Goal: Task Accomplishment & Management: Manage account settings

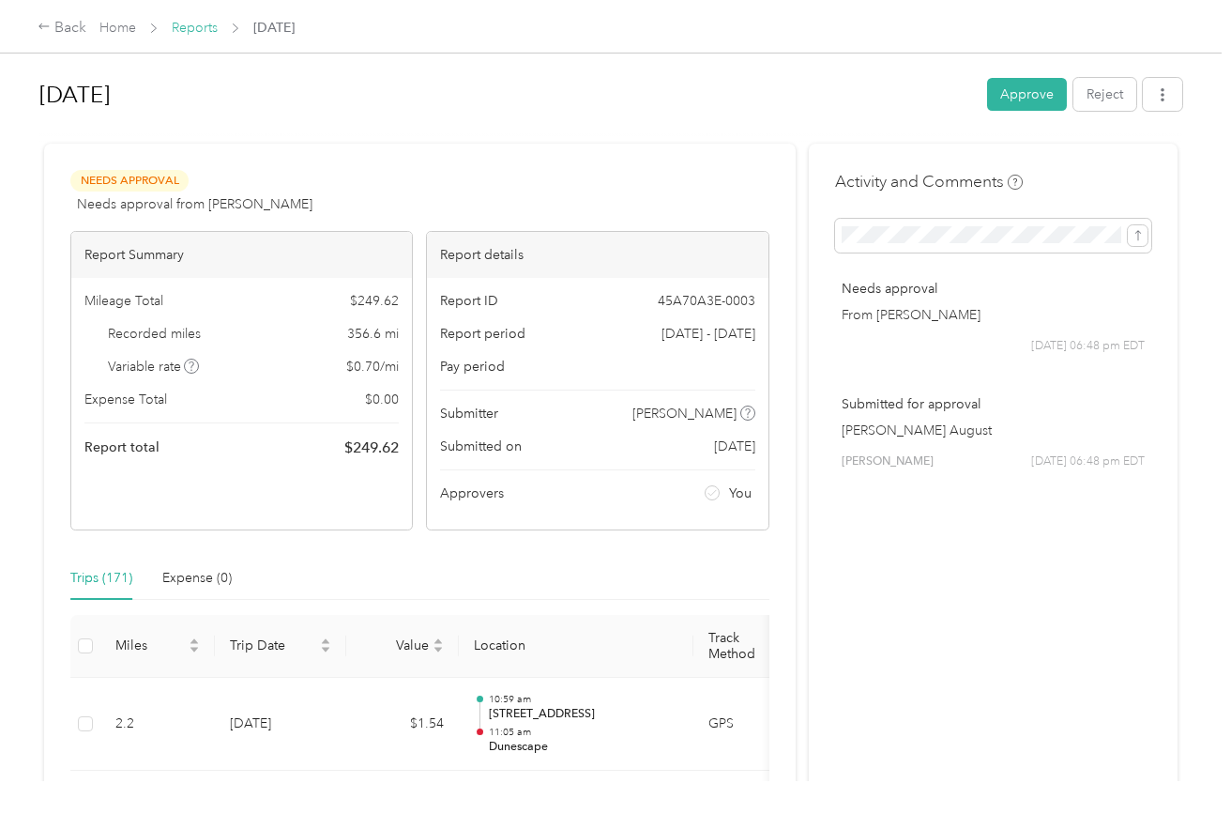
click at [185, 31] on link "Reports" at bounding box center [195, 28] width 46 height 16
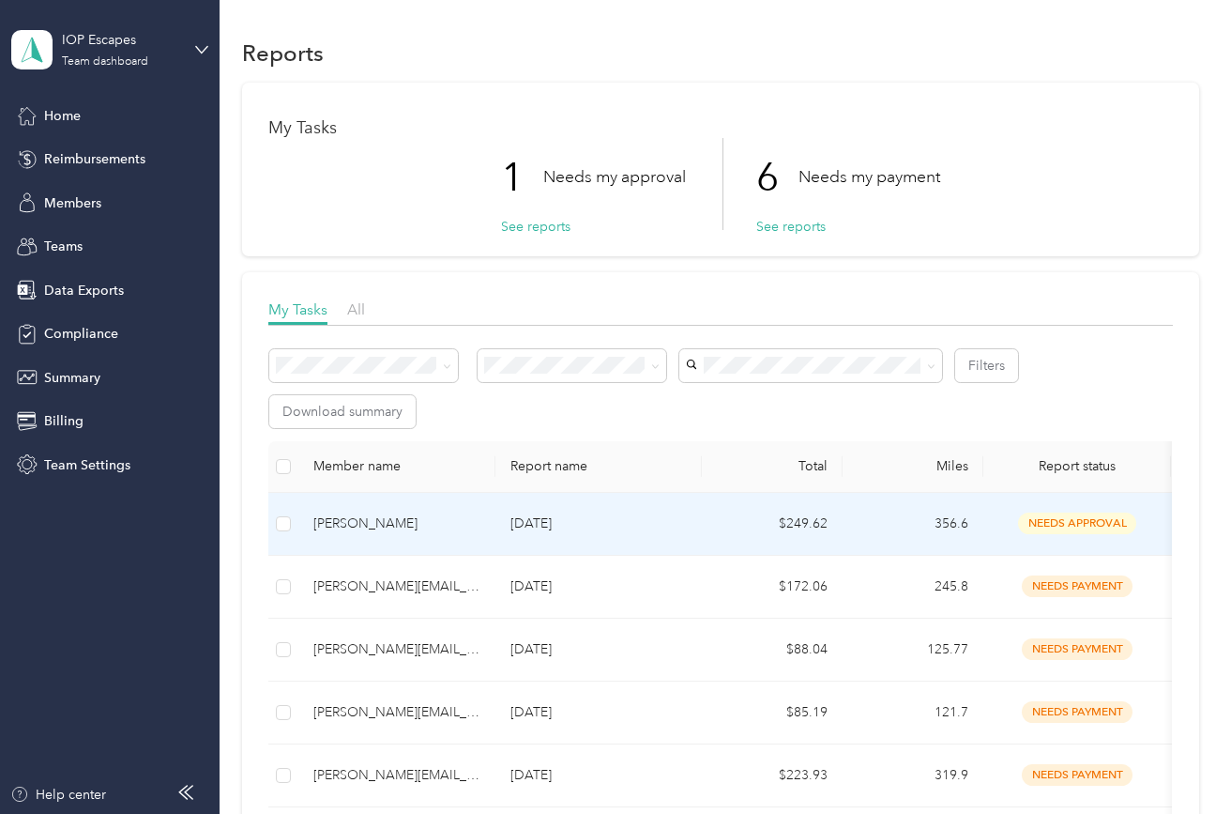
click at [405, 493] on td "[PERSON_NAME]" at bounding box center [396, 524] width 197 height 63
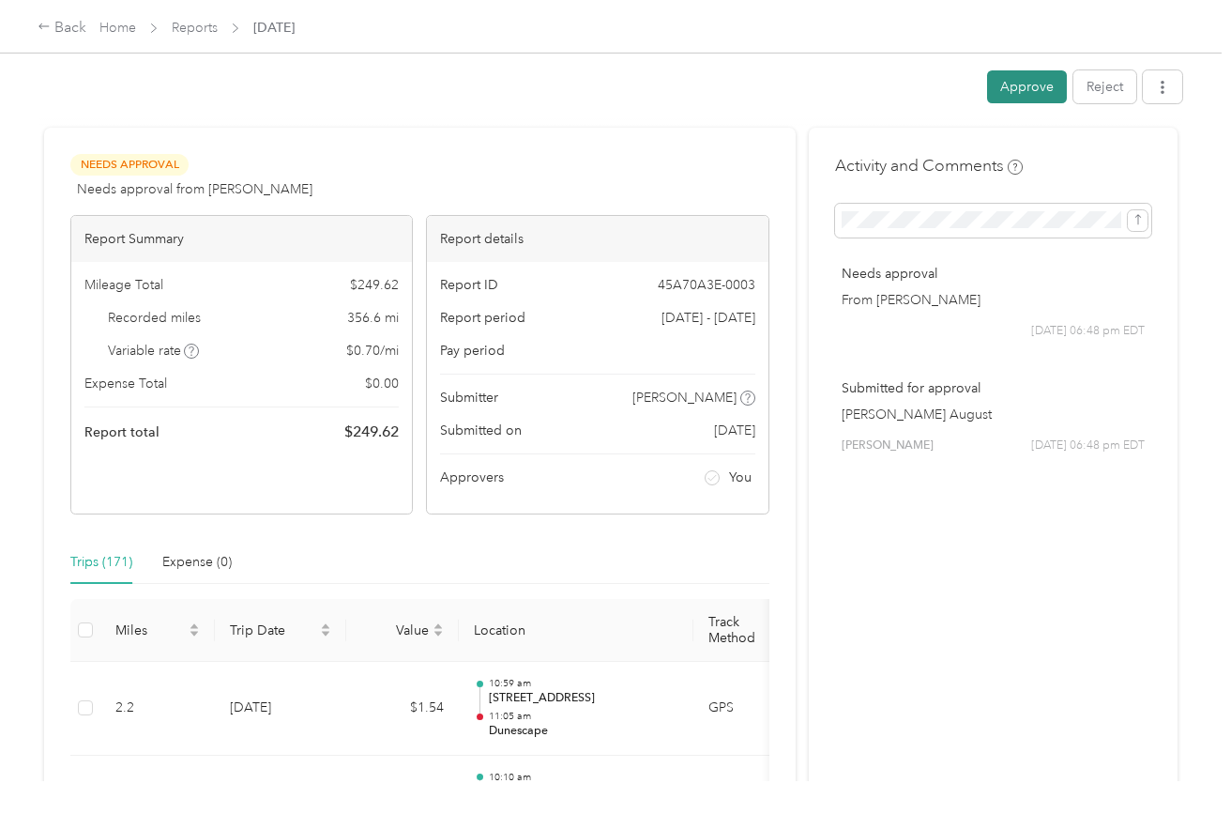
click at [1007, 92] on button "Approve" at bounding box center [1027, 86] width 80 height 33
click at [1169, 94] on icon "button" at bounding box center [1162, 87] width 13 height 13
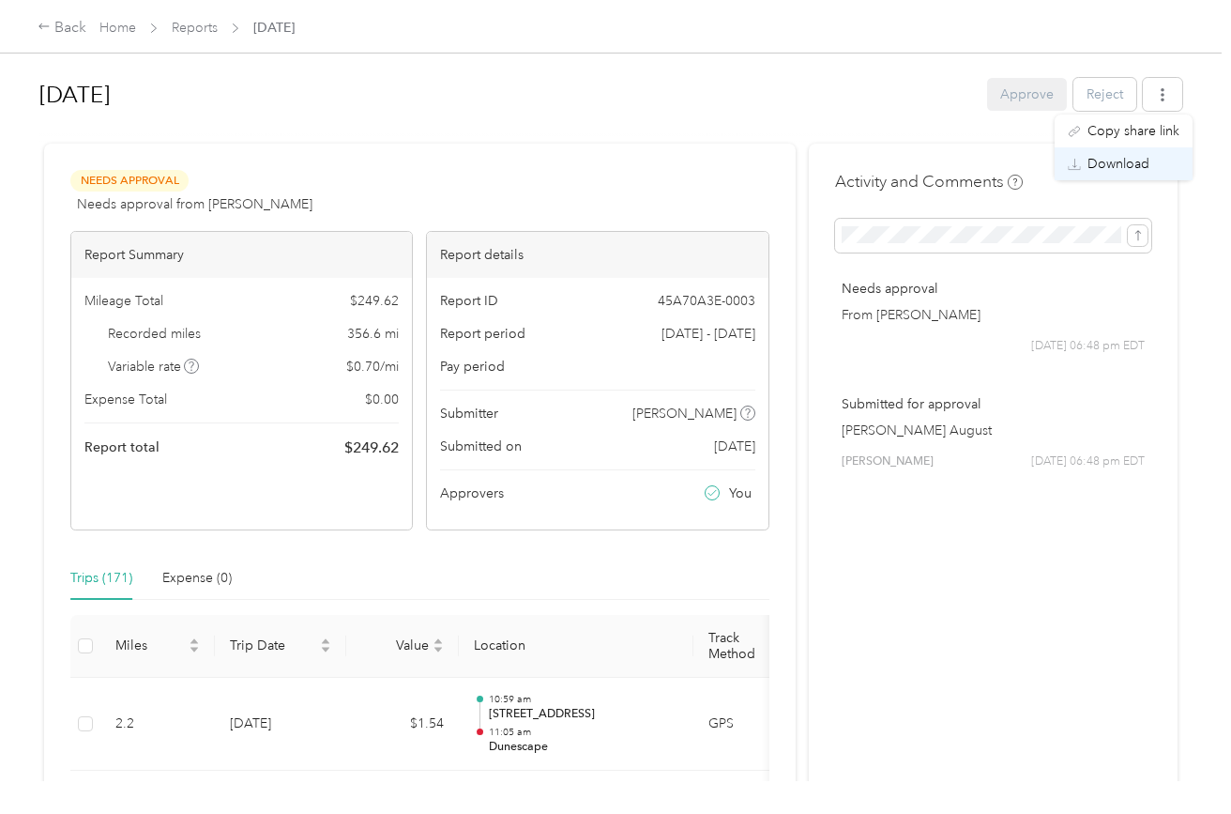
click at [1129, 167] on span "Download" at bounding box center [1119, 164] width 62 height 20
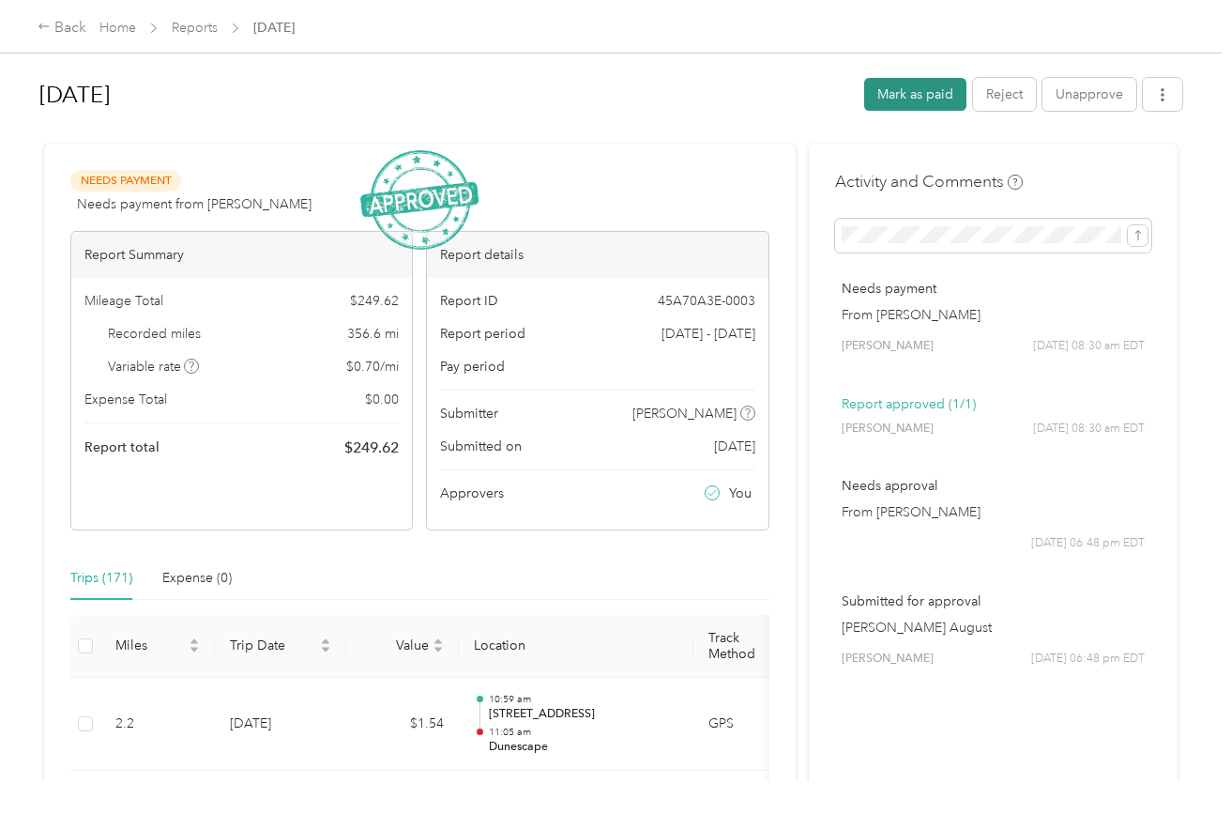
click at [913, 91] on button "Mark as paid" at bounding box center [915, 94] width 102 height 33
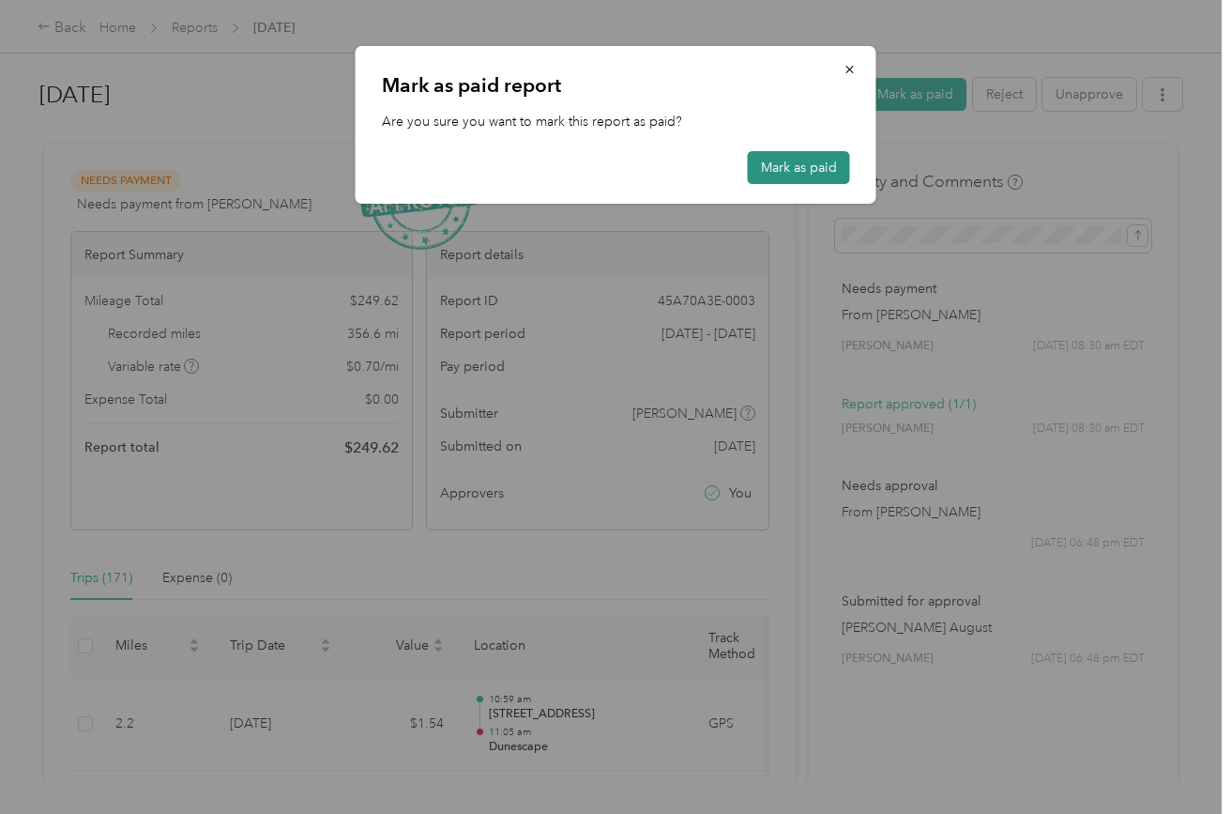
click at [793, 161] on button "Mark as paid" at bounding box center [799, 167] width 102 height 33
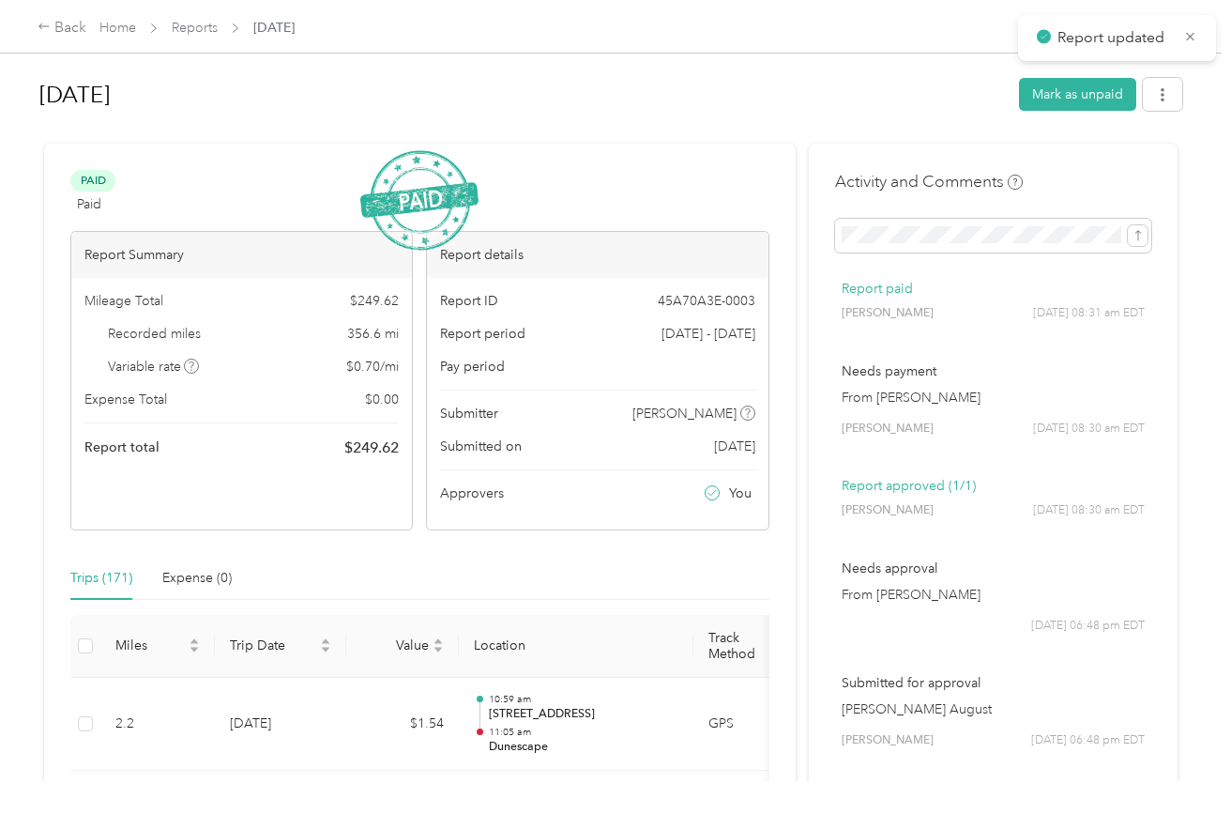
click at [1181, 38] on span "Report updated" at bounding box center [1117, 37] width 160 height 23
click at [1194, 36] on icon at bounding box center [1190, 36] width 14 height 17
click at [194, 39] on div "Back Home Reports Aug 2025" at bounding box center [615, 26] width 1231 height 53
click at [193, 34] on link "Reports" at bounding box center [195, 28] width 46 height 16
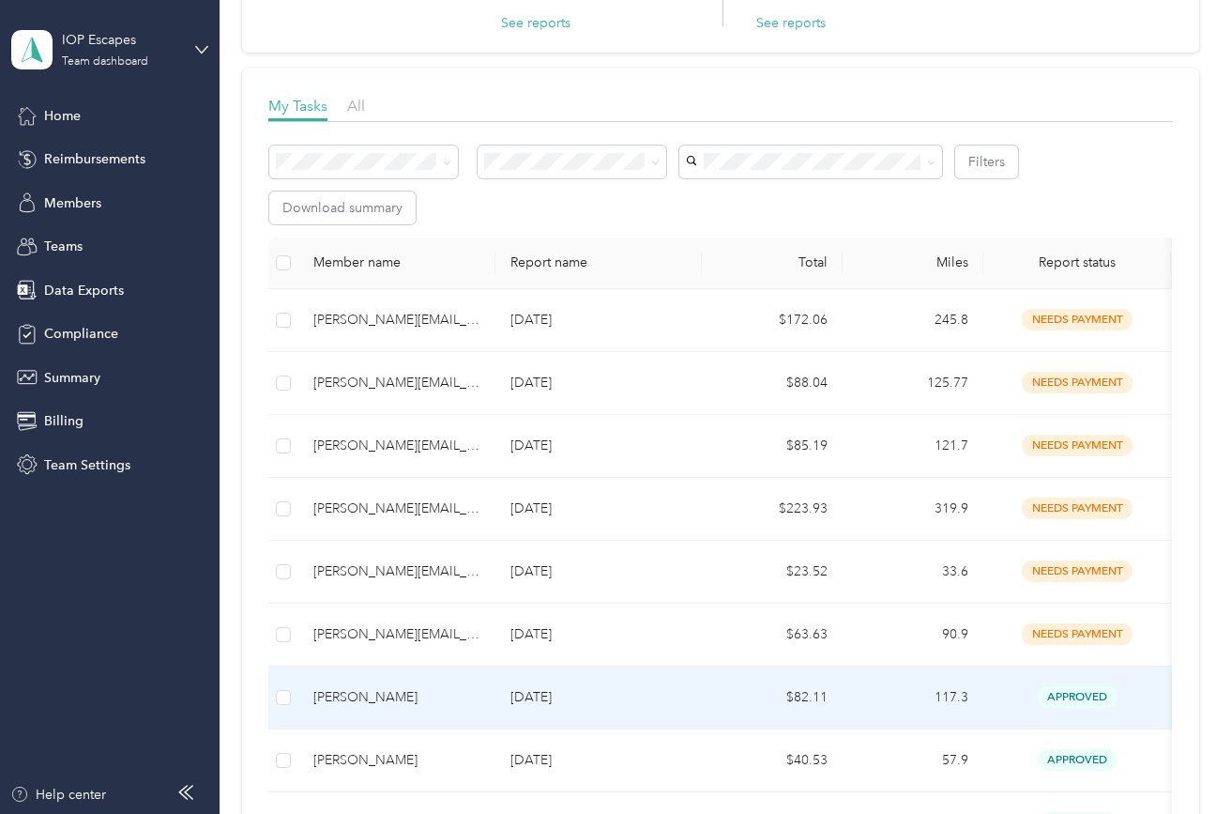
scroll to position [206, 0]
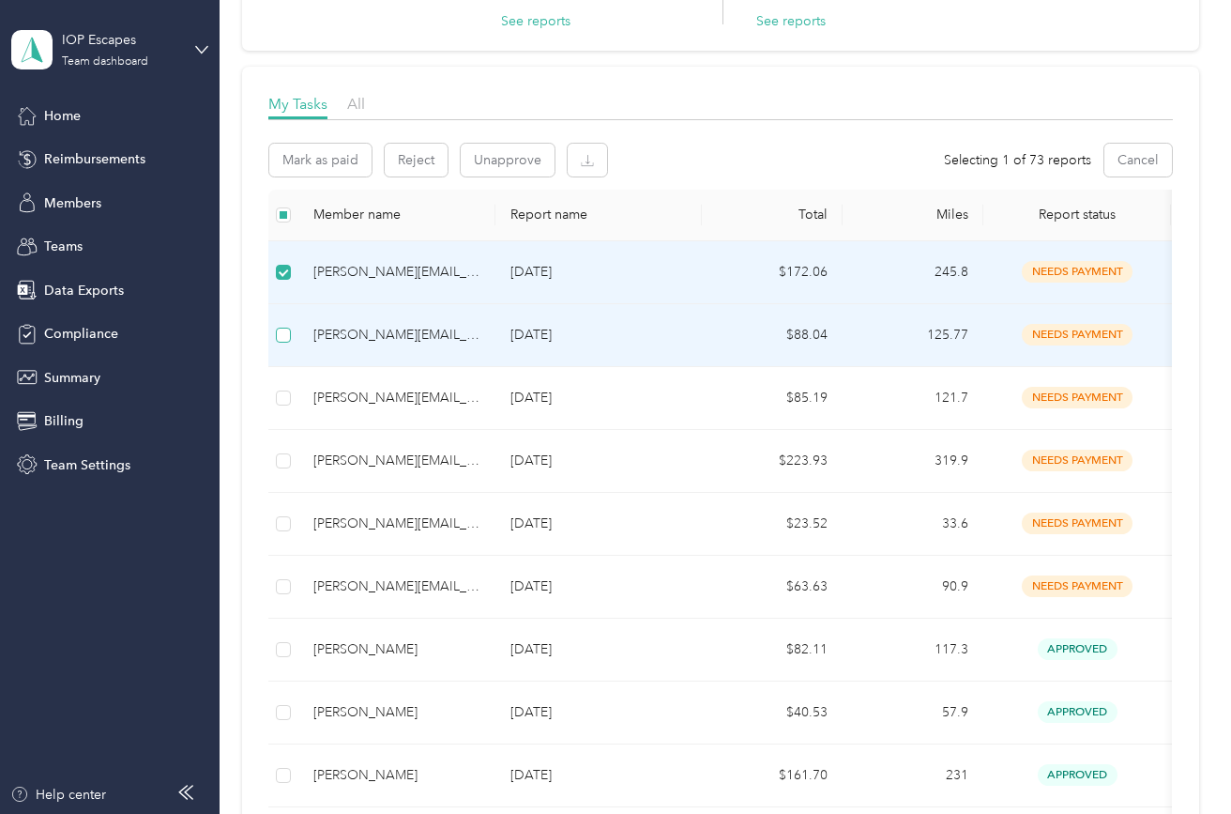
click at [291, 326] on label at bounding box center [283, 335] width 15 height 21
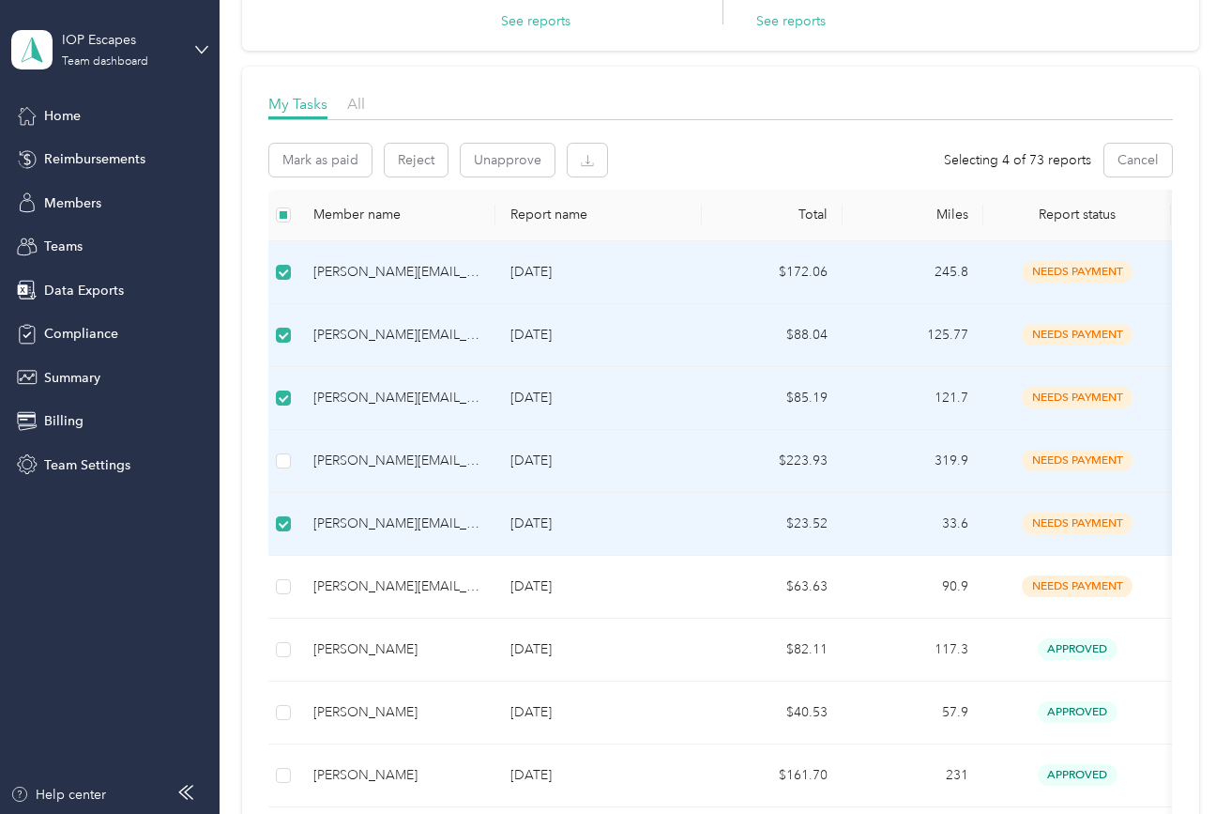
click at [283, 474] on td at bounding box center [283, 461] width 30 height 63
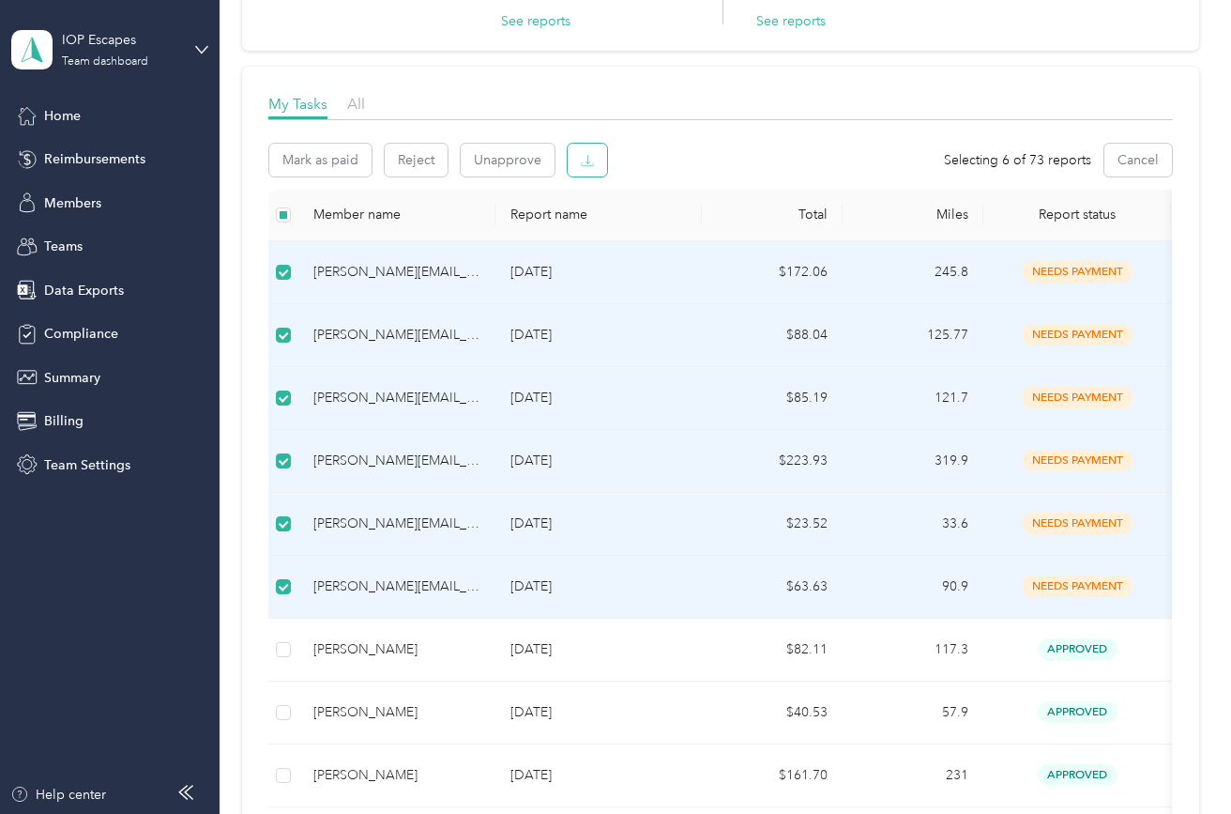
click at [605, 172] on button "button" at bounding box center [587, 160] width 39 height 33
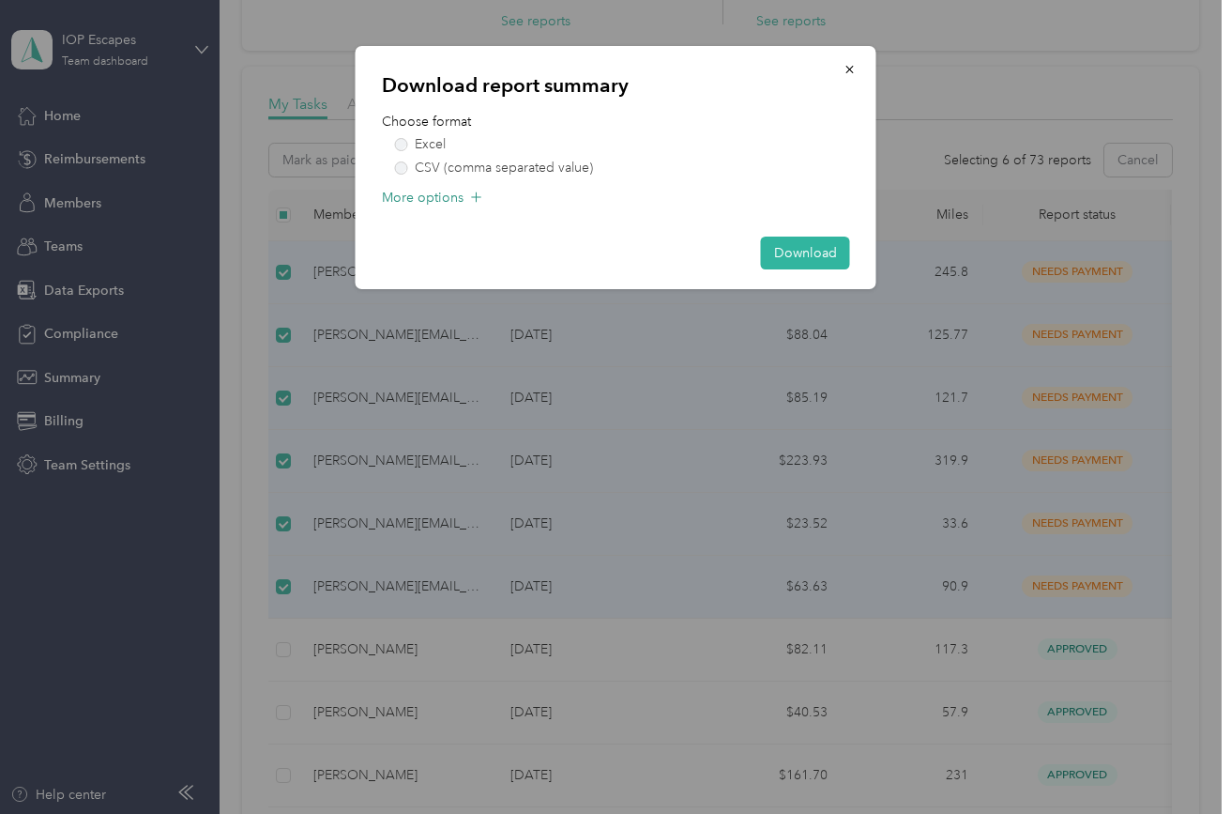
click at [477, 200] on icon at bounding box center [476, 197] width 19 height 19
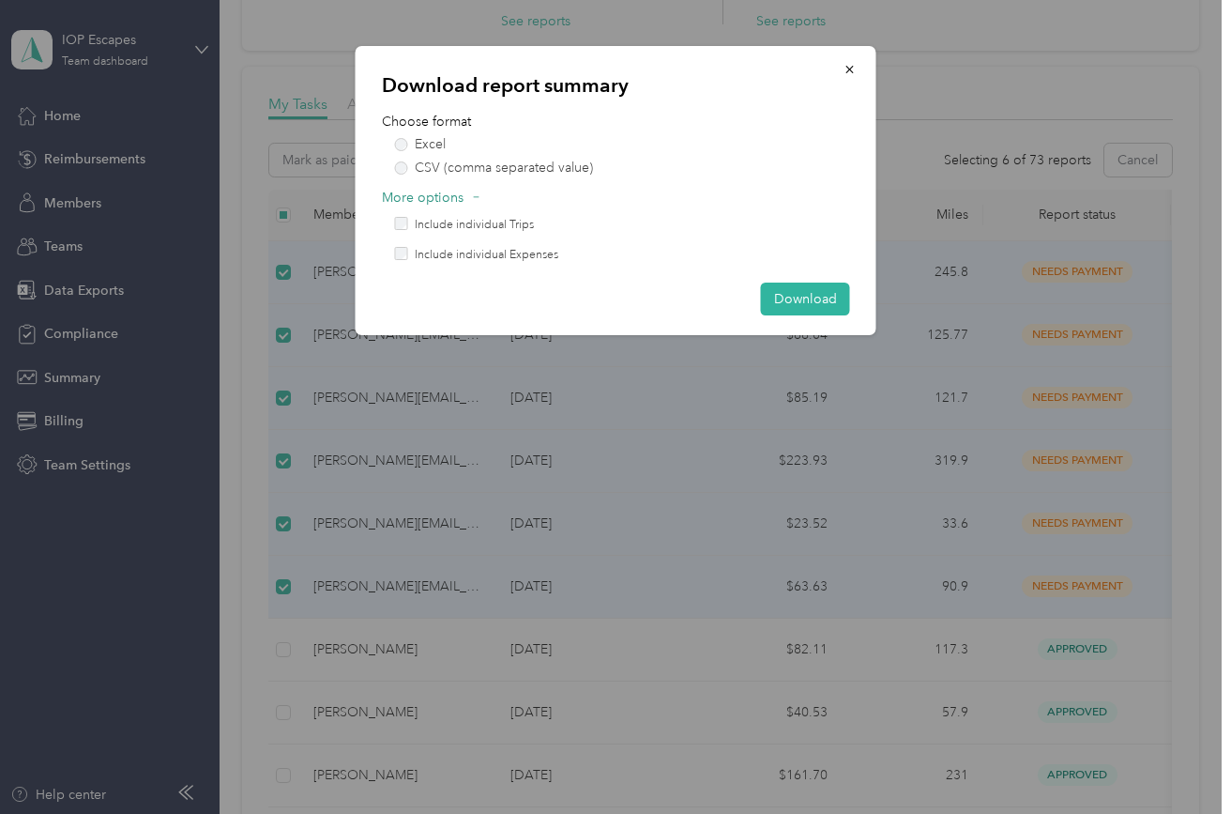
click at [477, 200] on icon at bounding box center [476, 197] width 13 height 13
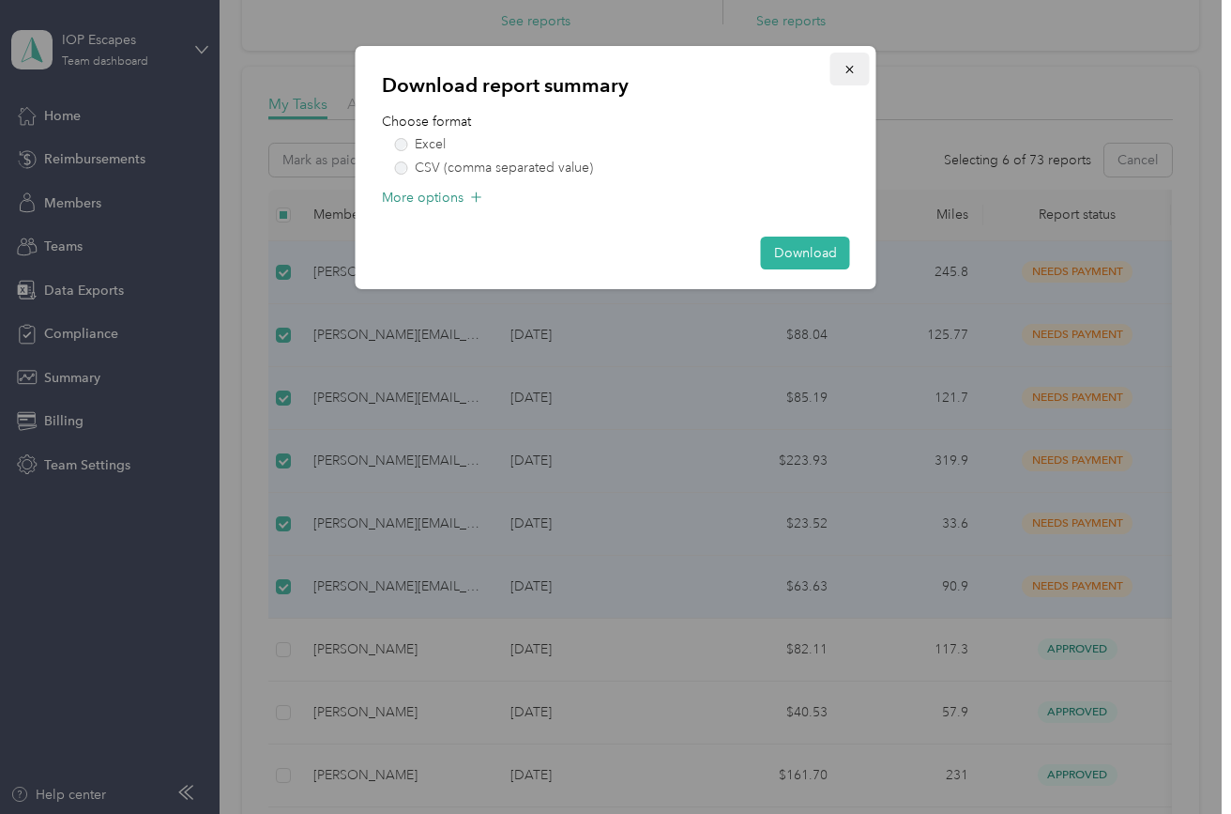
click at [862, 62] on button "button" at bounding box center [850, 69] width 39 height 33
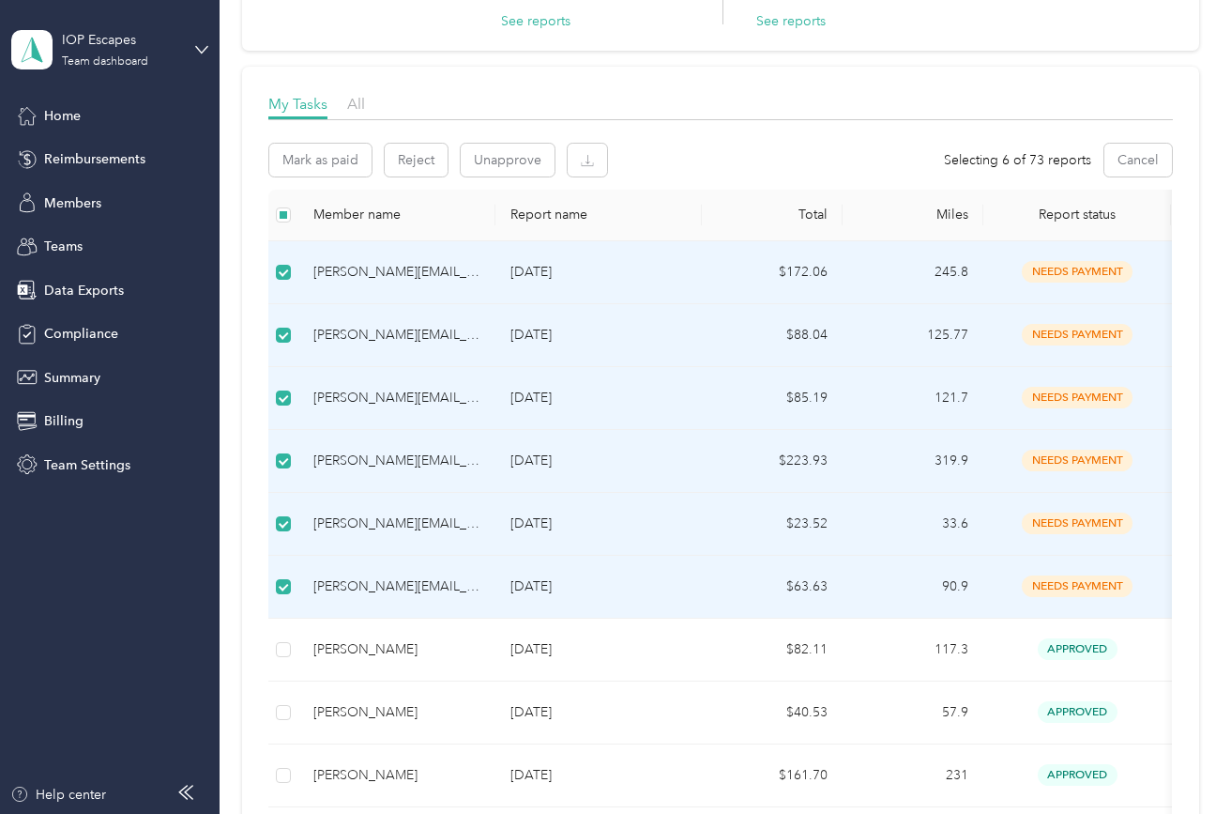
click at [420, 266] on div "[PERSON_NAME][EMAIL_ADDRESS][DOMAIN_NAME]" at bounding box center [396, 272] width 167 height 21
click at [425, 269] on div "[PERSON_NAME][EMAIL_ADDRESS][DOMAIN_NAME]" at bounding box center [396, 272] width 167 height 21
click at [1128, 171] on button "Cancel" at bounding box center [1139, 160] width 68 height 33
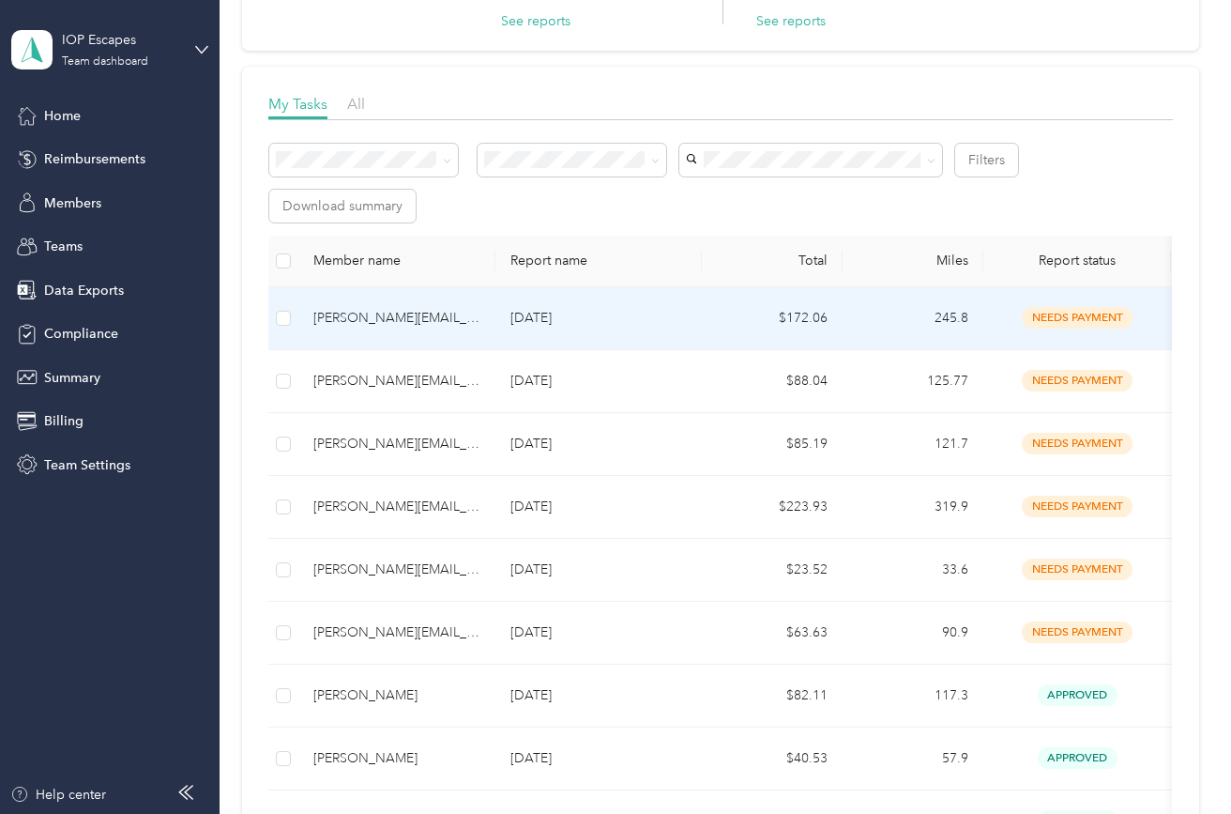
click at [1014, 307] on div "needs payment" at bounding box center [1078, 318] width 158 height 22
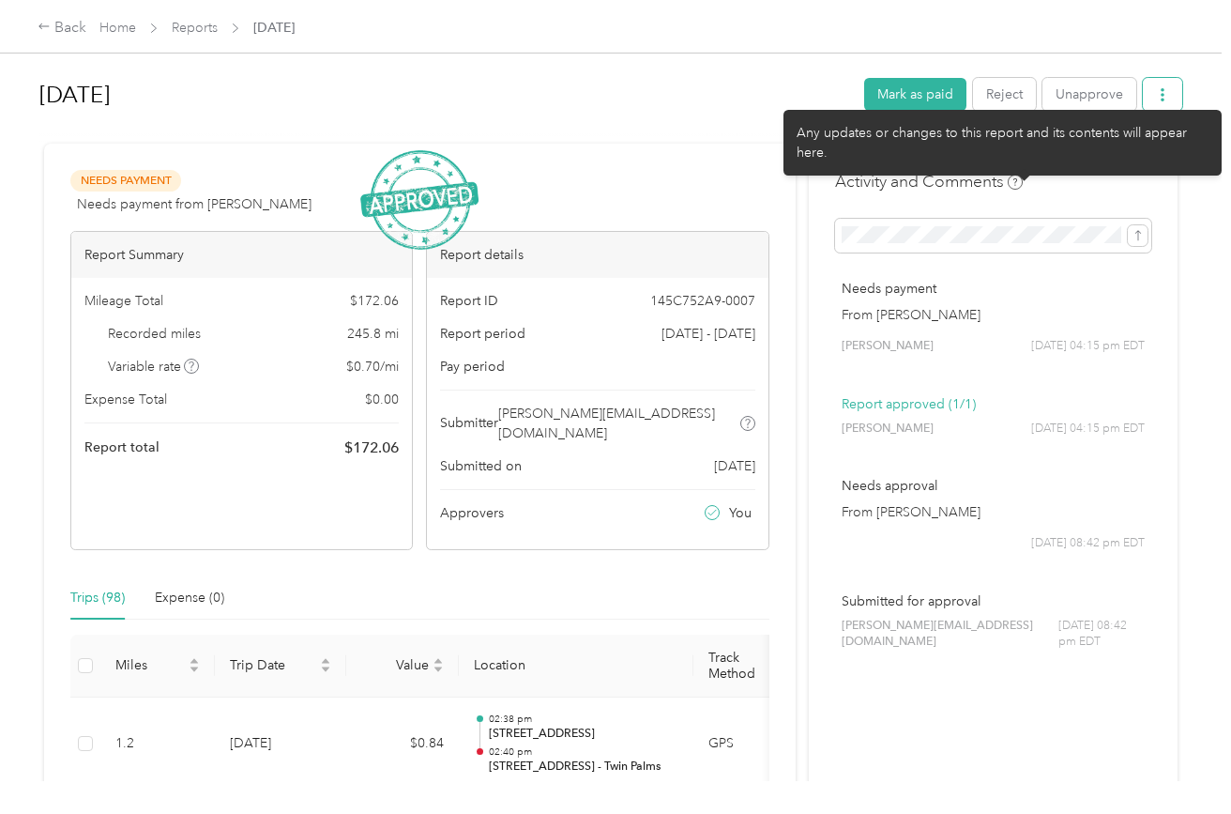
click at [1169, 98] on icon "button" at bounding box center [1162, 94] width 13 height 13
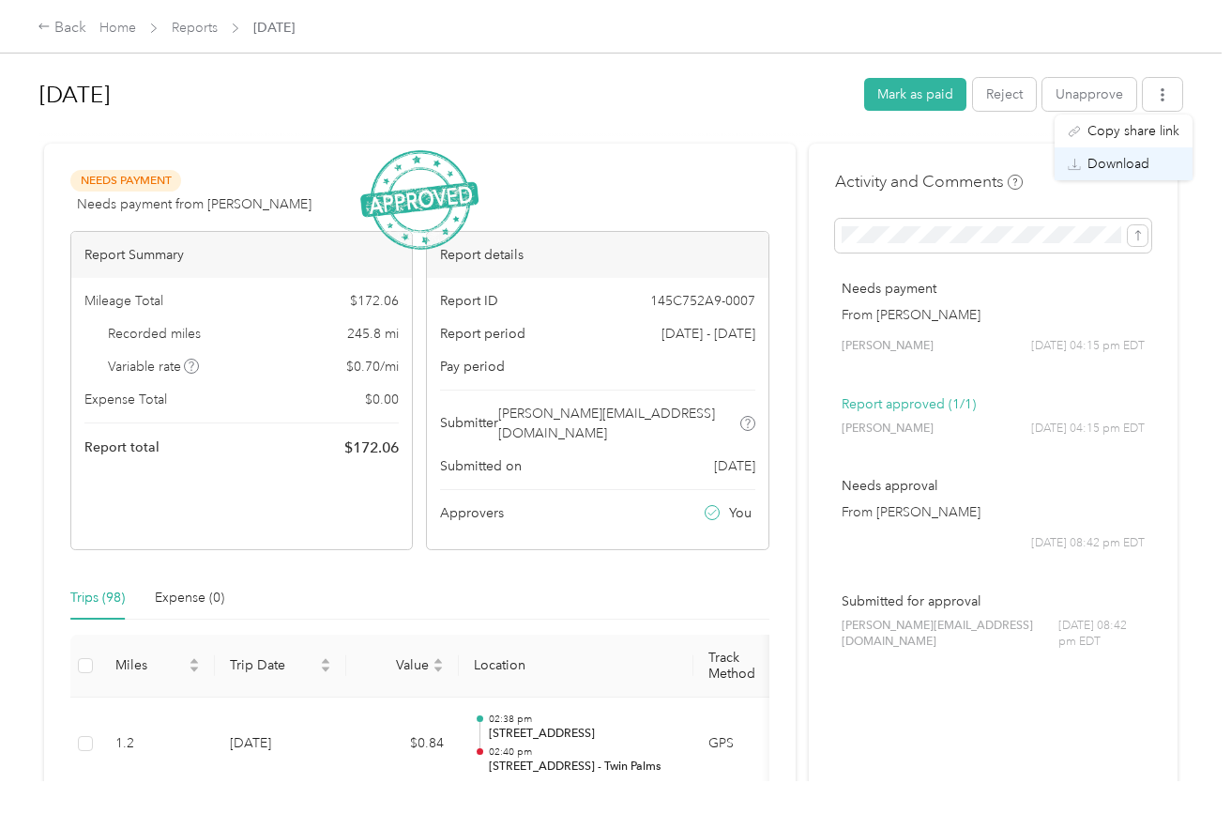
click at [1133, 158] on span "Download" at bounding box center [1119, 164] width 62 height 20
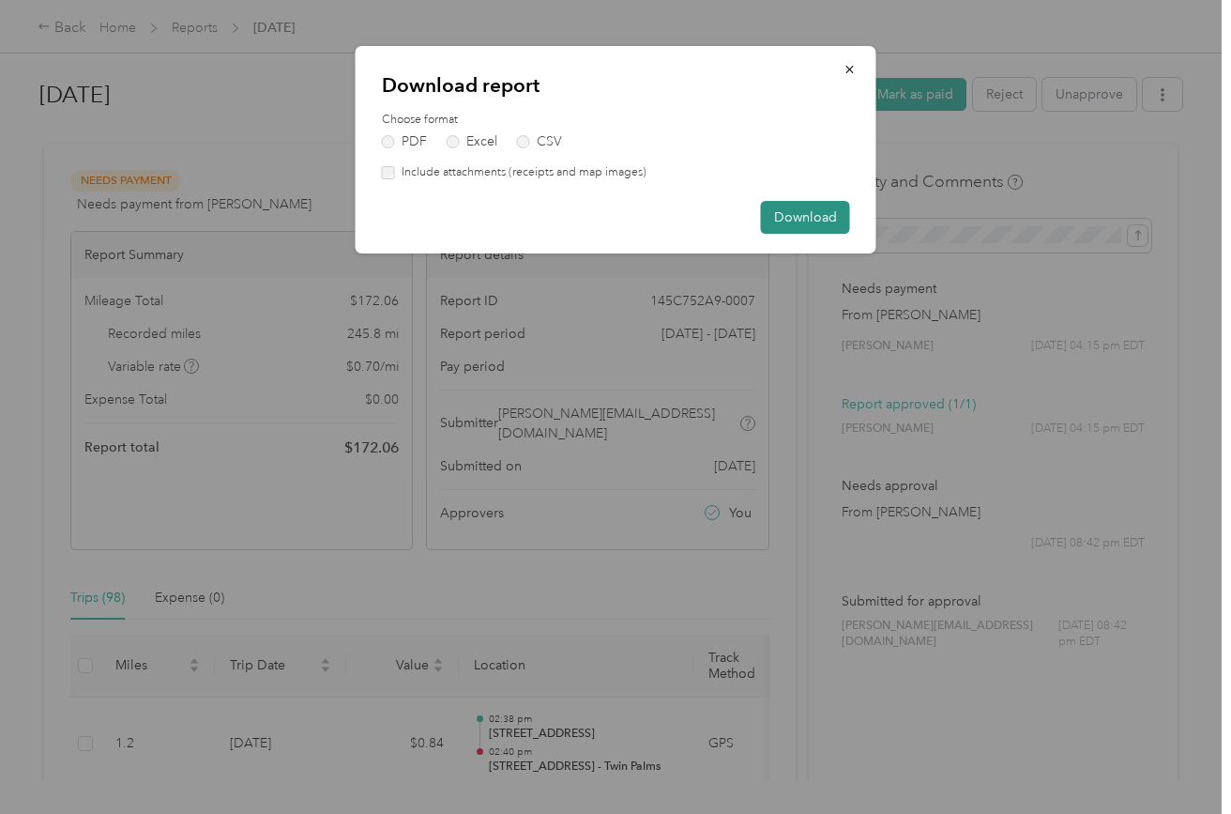
click at [817, 217] on button "Download" at bounding box center [805, 217] width 89 height 33
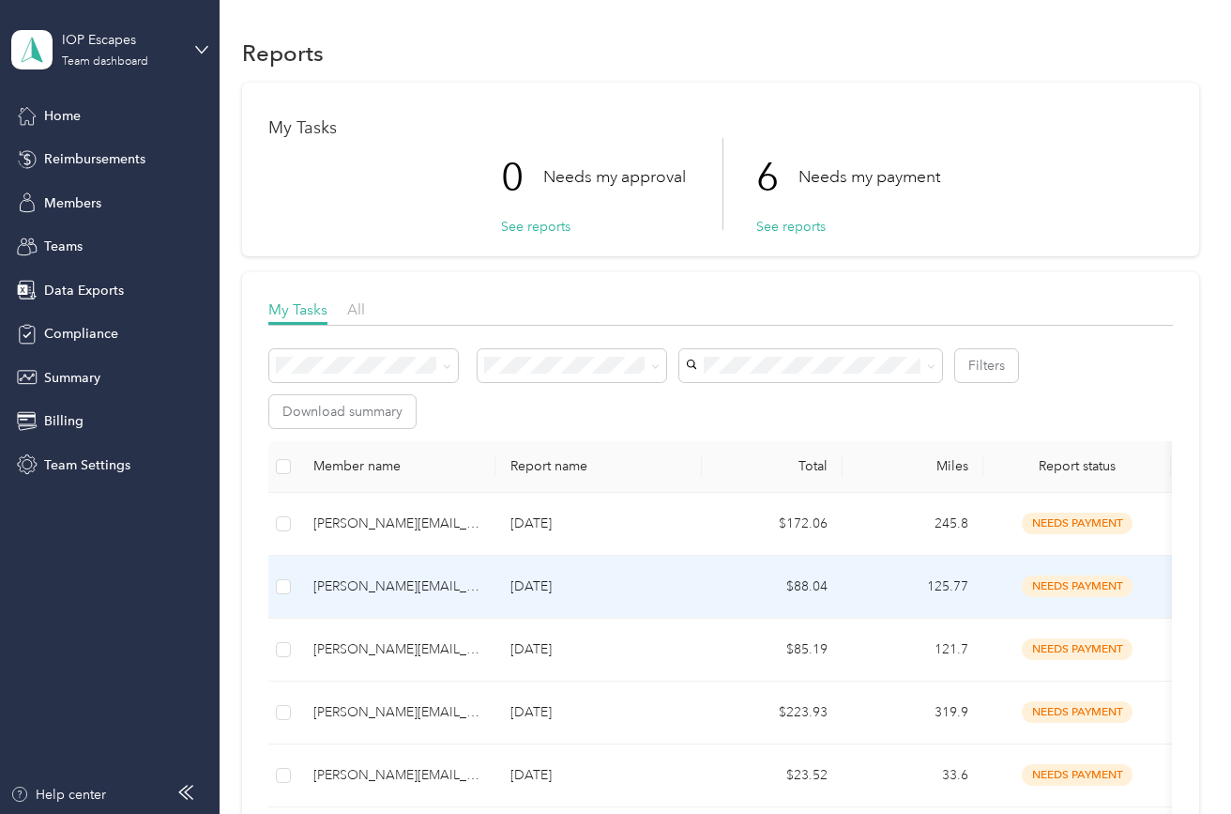
click at [408, 556] on td "[PERSON_NAME][EMAIL_ADDRESS][DOMAIN_NAME]" at bounding box center [396, 587] width 197 height 63
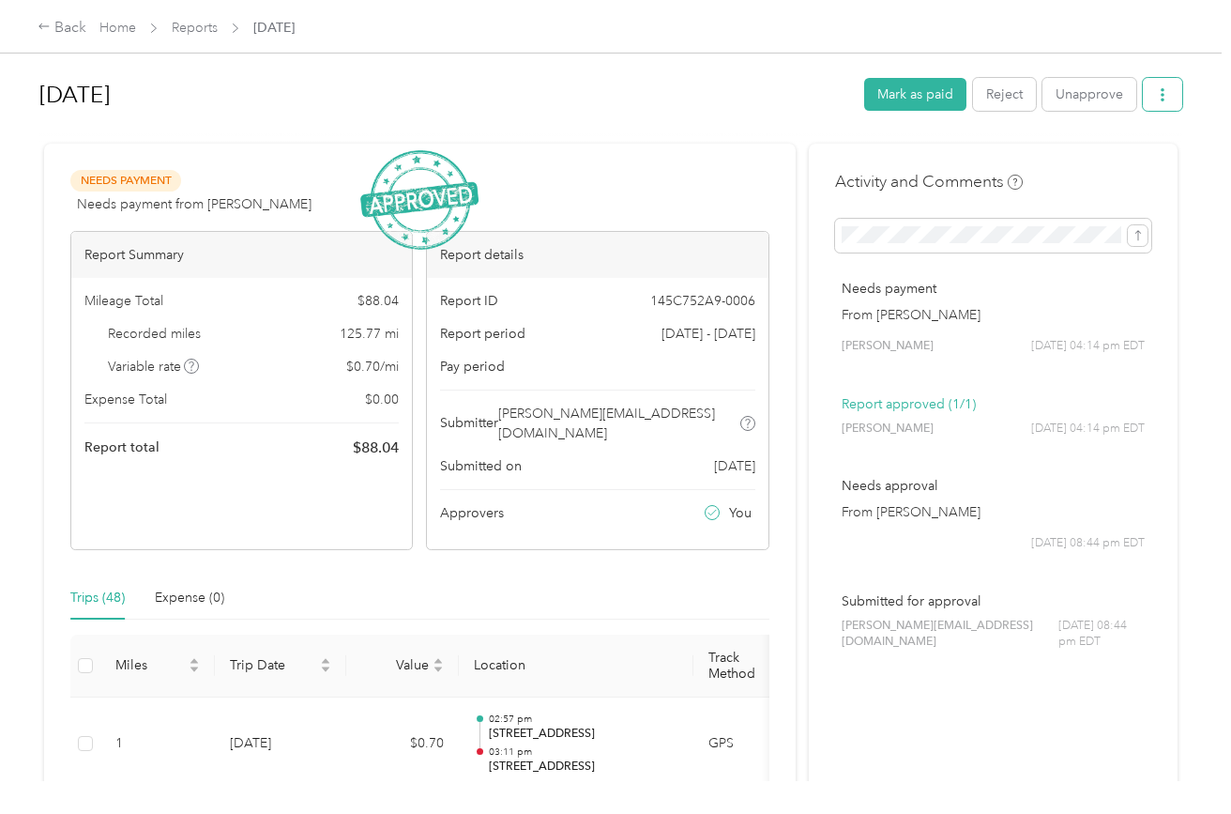
click at [1177, 106] on button "button" at bounding box center [1162, 94] width 39 height 33
click at [1119, 169] on span "Download" at bounding box center [1119, 164] width 62 height 20
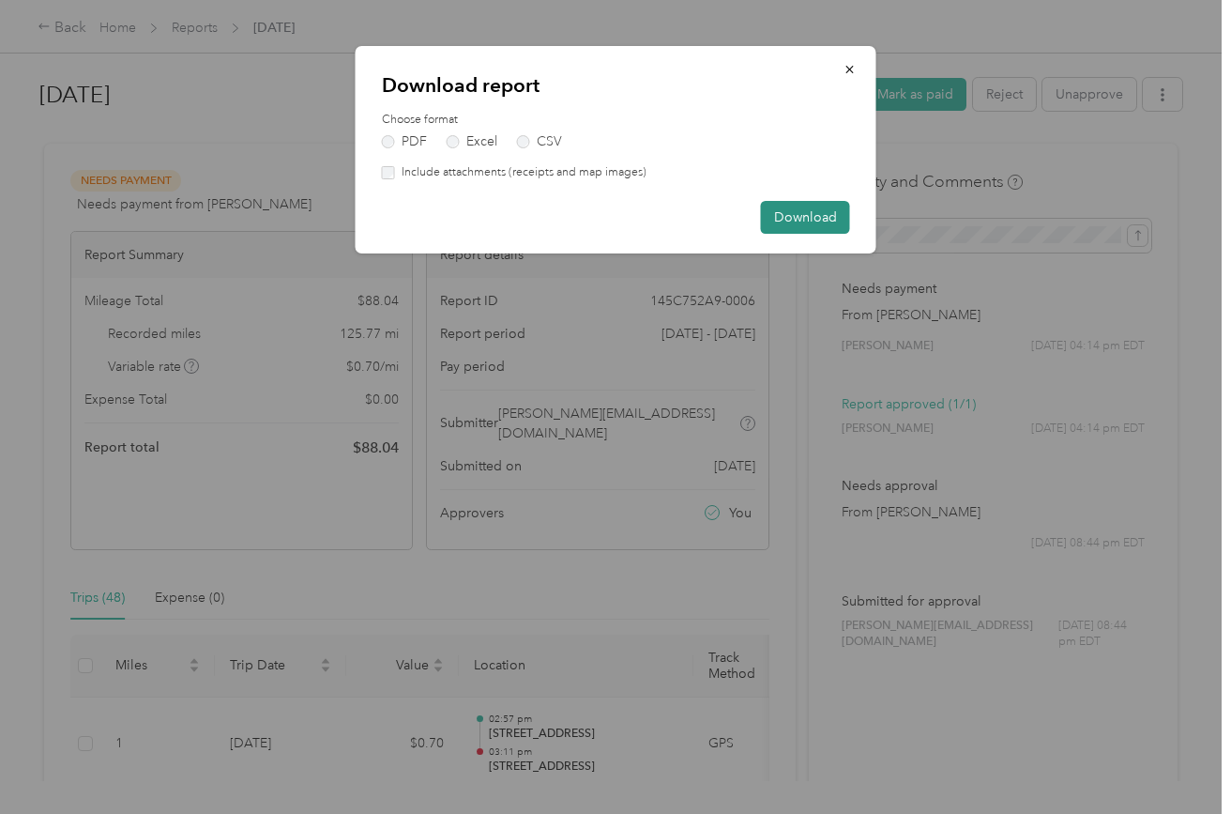
click at [817, 218] on button "Download" at bounding box center [805, 217] width 89 height 33
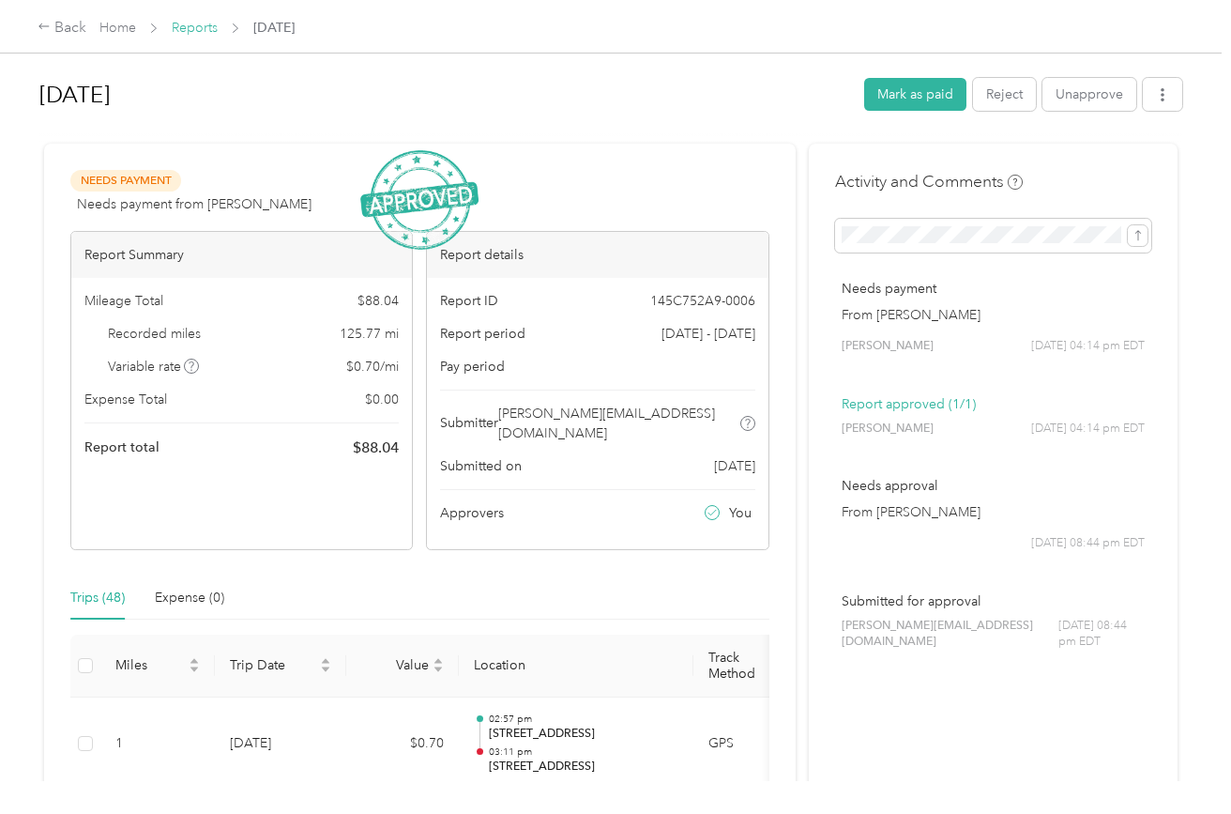
click at [202, 31] on link "Reports" at bounding box center [195, 28] width 46 height 16
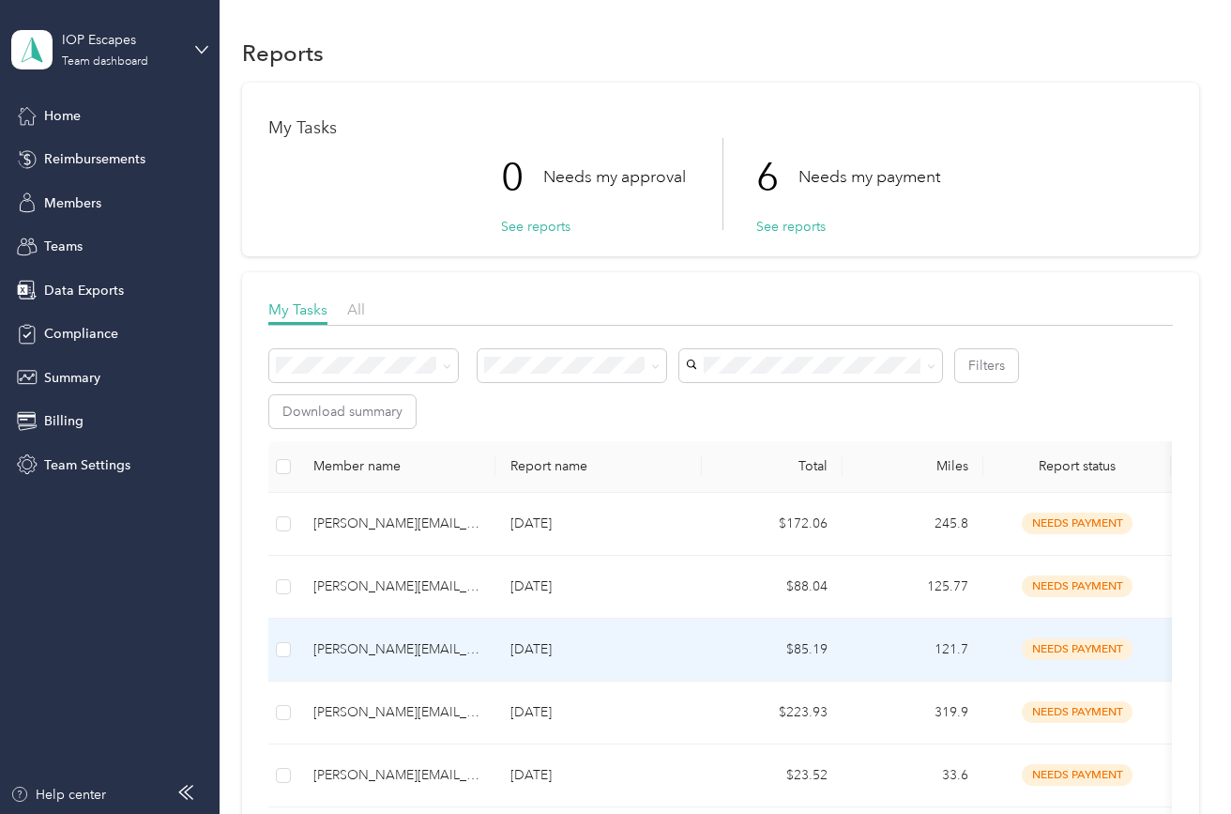
click at [415, 639] on div "[PERSON_NAME][EMAIL_ADDRESS][DOMAIN_NAME]" at bounding box center [396, 649] width 167 height 21
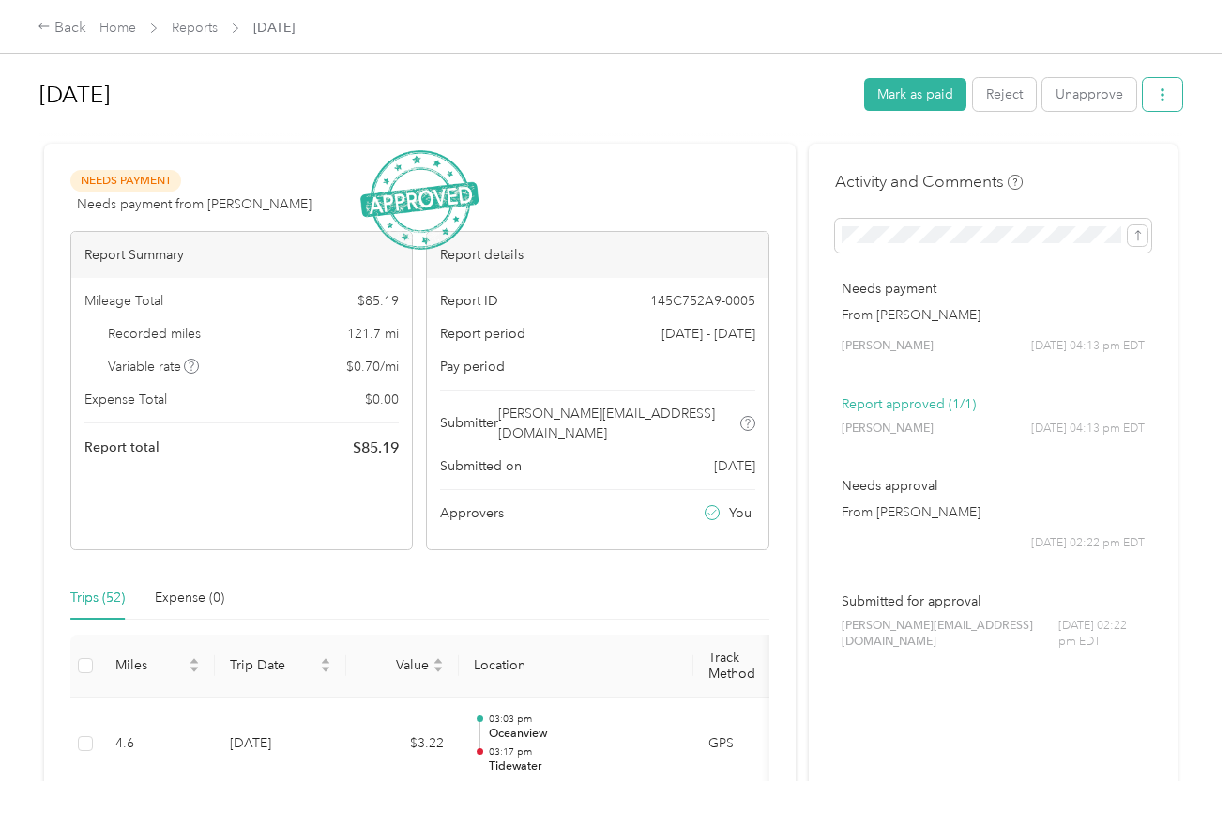
click at [1180, 92] on button "button" at bounding box center [1162, 94] width 39 height 33
click at [1137, 163] on span "Download" at bounding box center [1119, 164] width 62 height 20
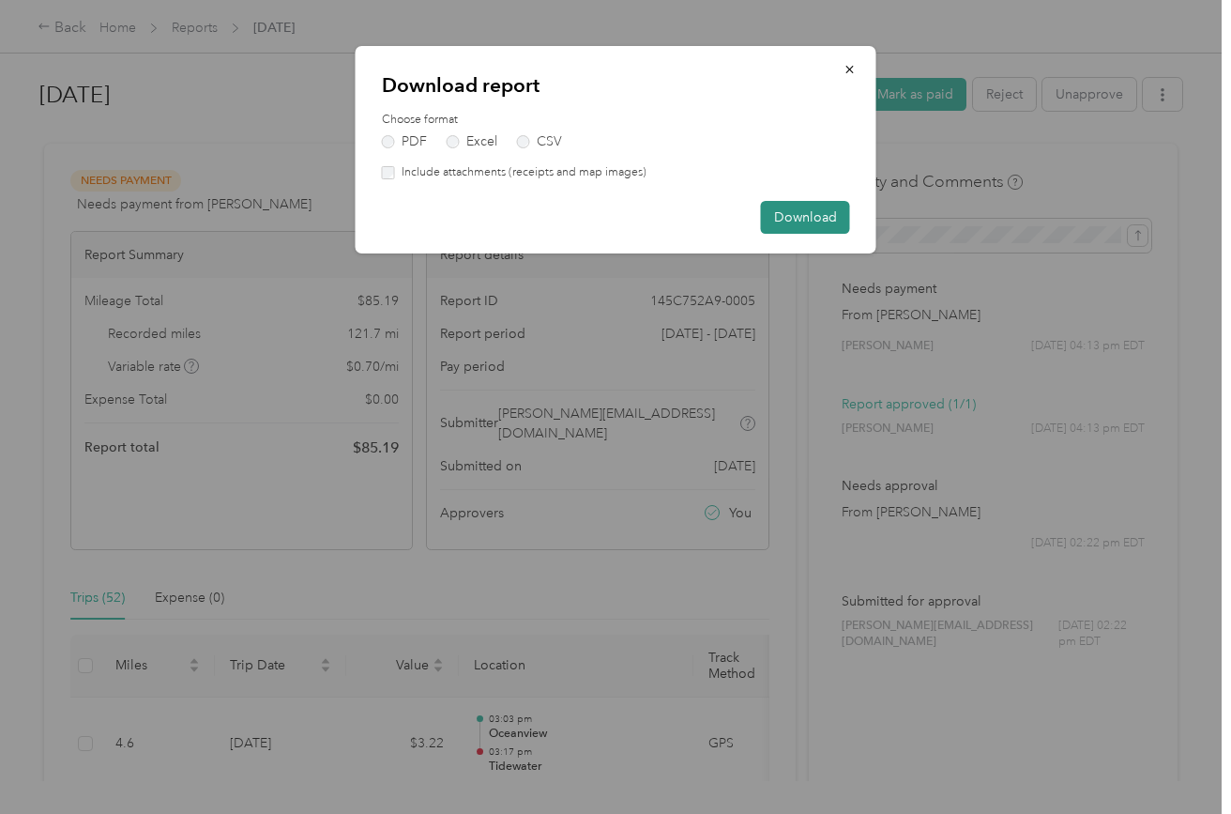
click at [805, 231] on button "Download" at bounding box center [805, 217] width 89 height 33
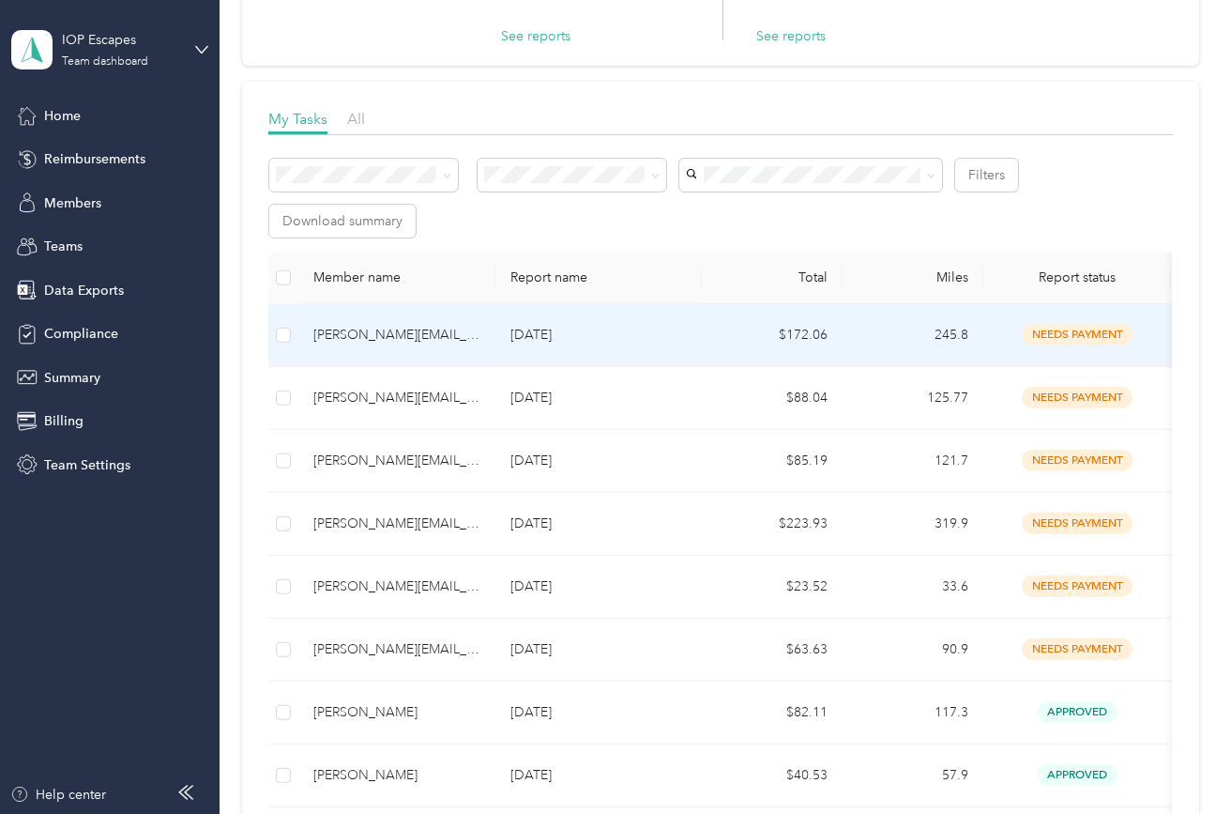
scroll to position [217, 0]
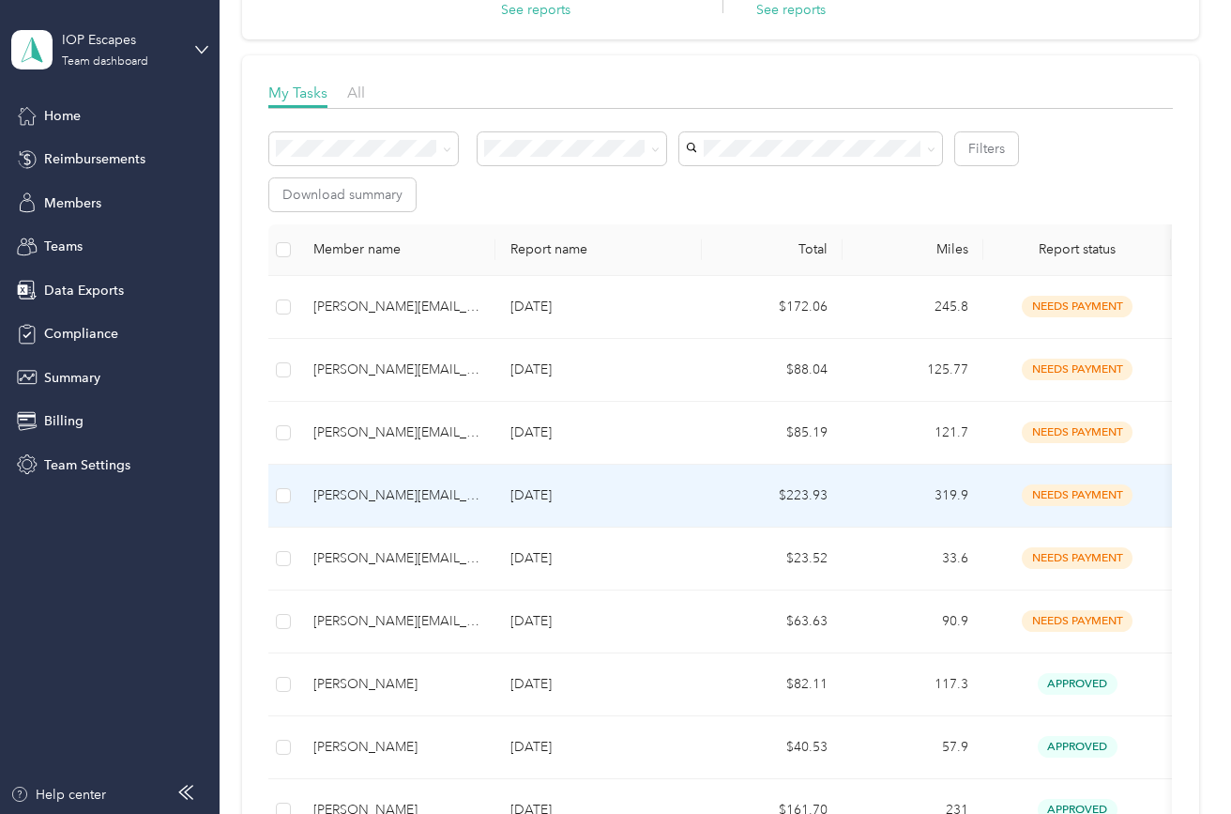
click at [397, 485] on div "[PERSON_NAME][EMAIL_ADDRESS][DOMAIN_NAME]" at bounding box center [396, 495] width 167 height 21
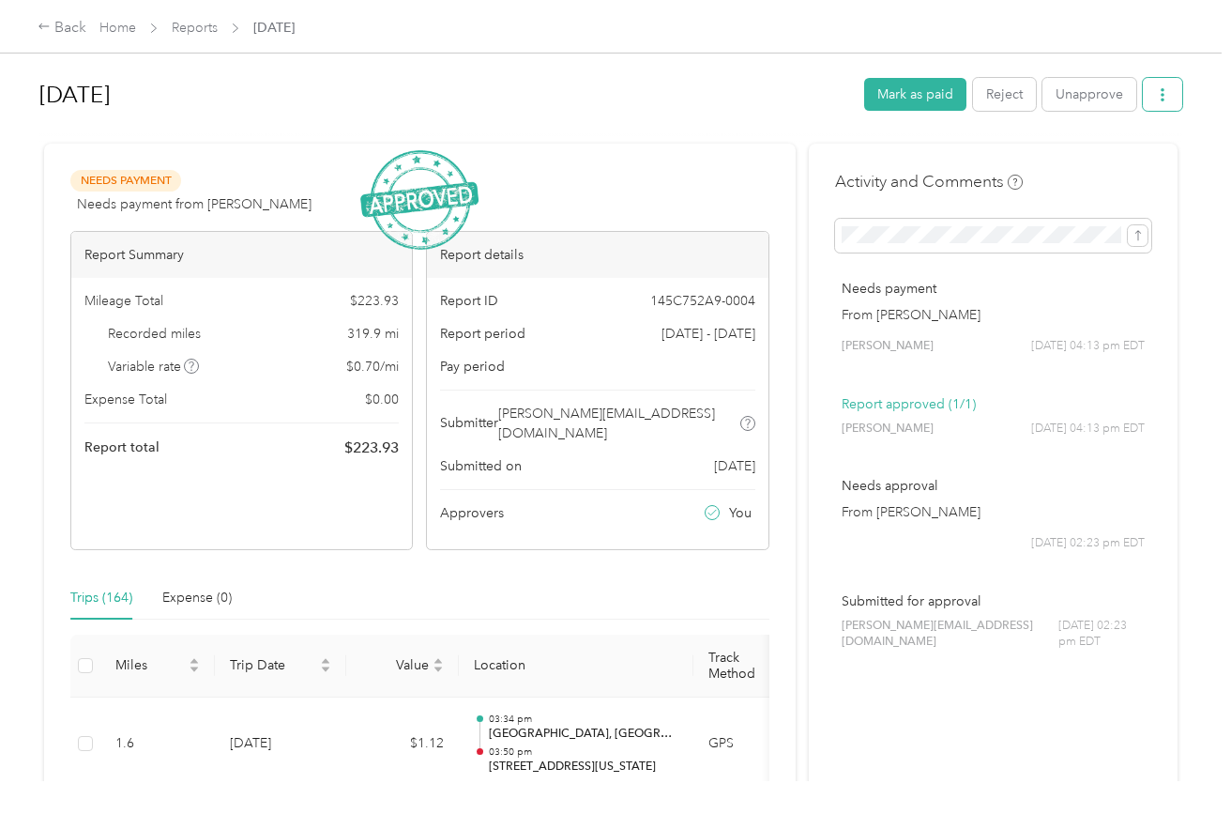
click at [1169, 96] on icon "button" at bounding box center [1162, 94] width 13 height 13
click at [1140, 171] on span "Download" at bounding box center [1119, 164] width 62 height 20
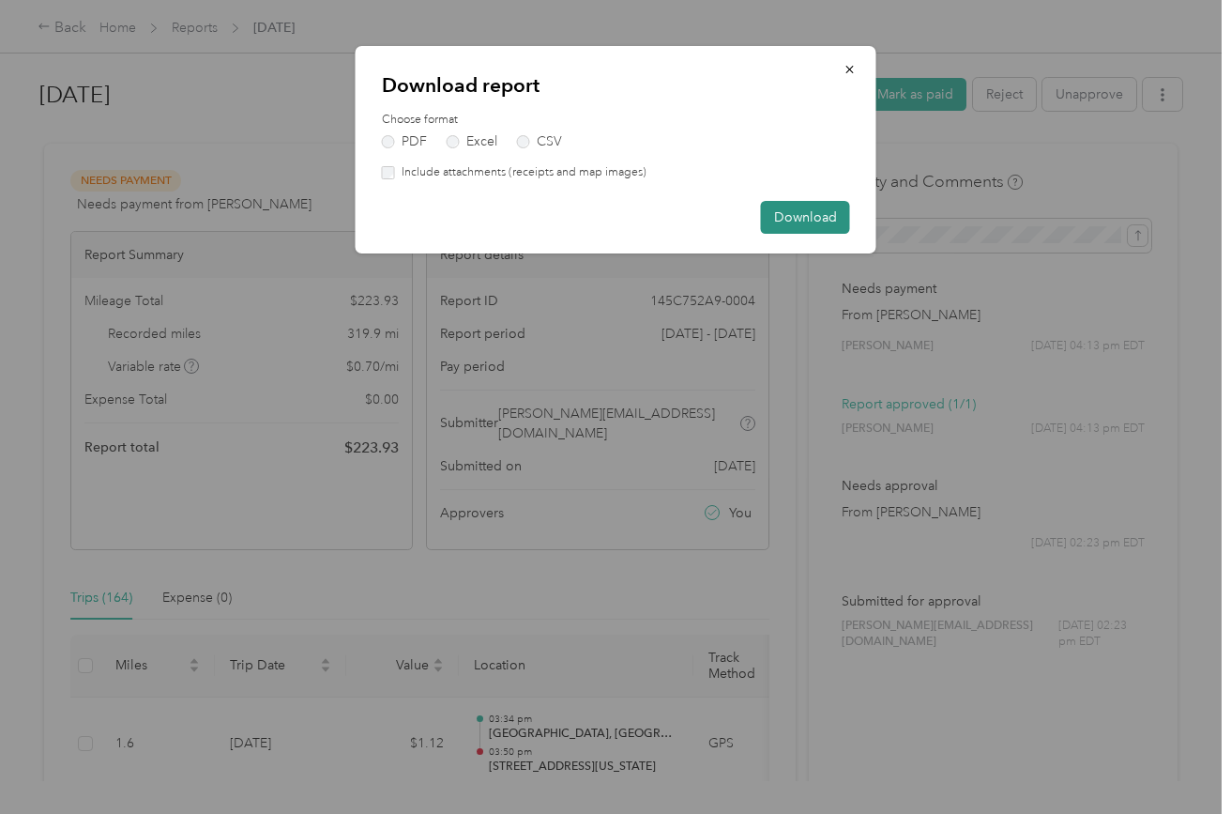
click at [807, 223] on button "Download" at bounding box center [805, 217] width 89 height 33
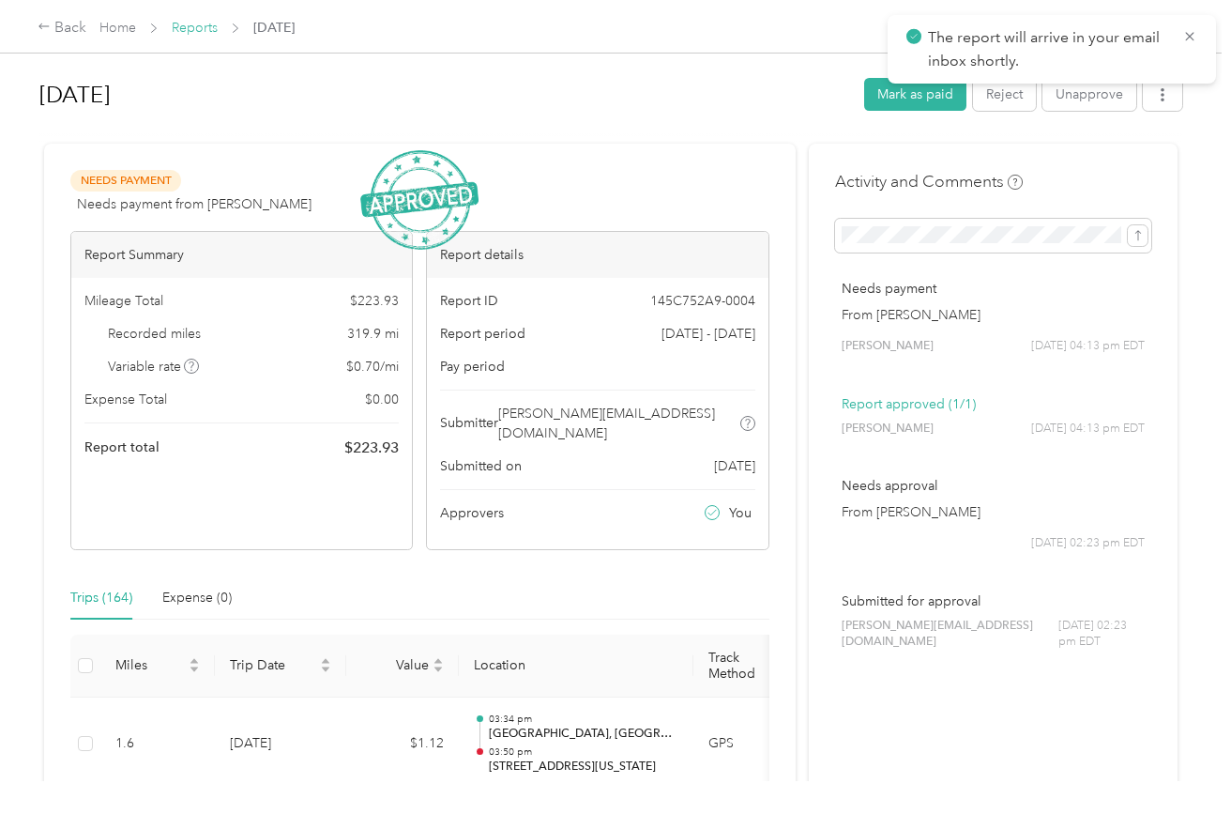
click at [188, 30] on link "Reports" at bounding box center [195, 28] width 46 height 16
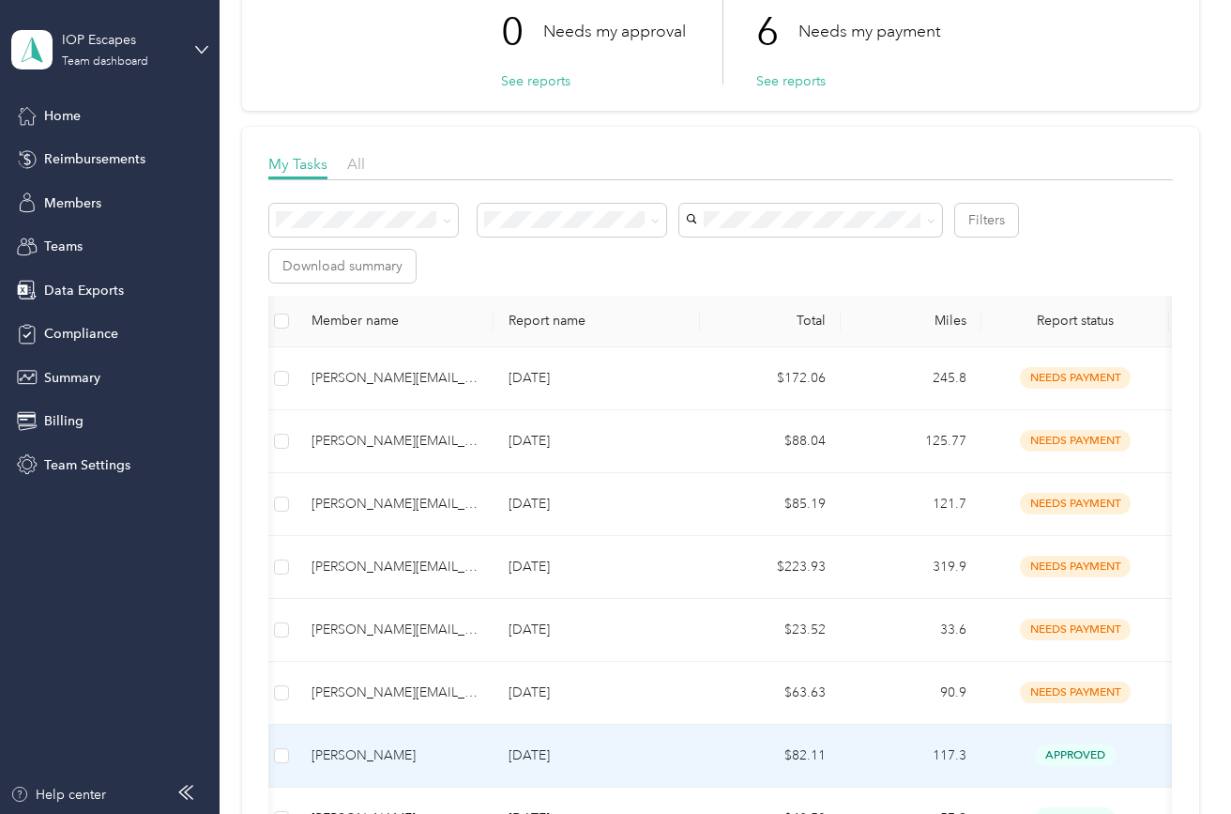
scroll to position [206, 0]
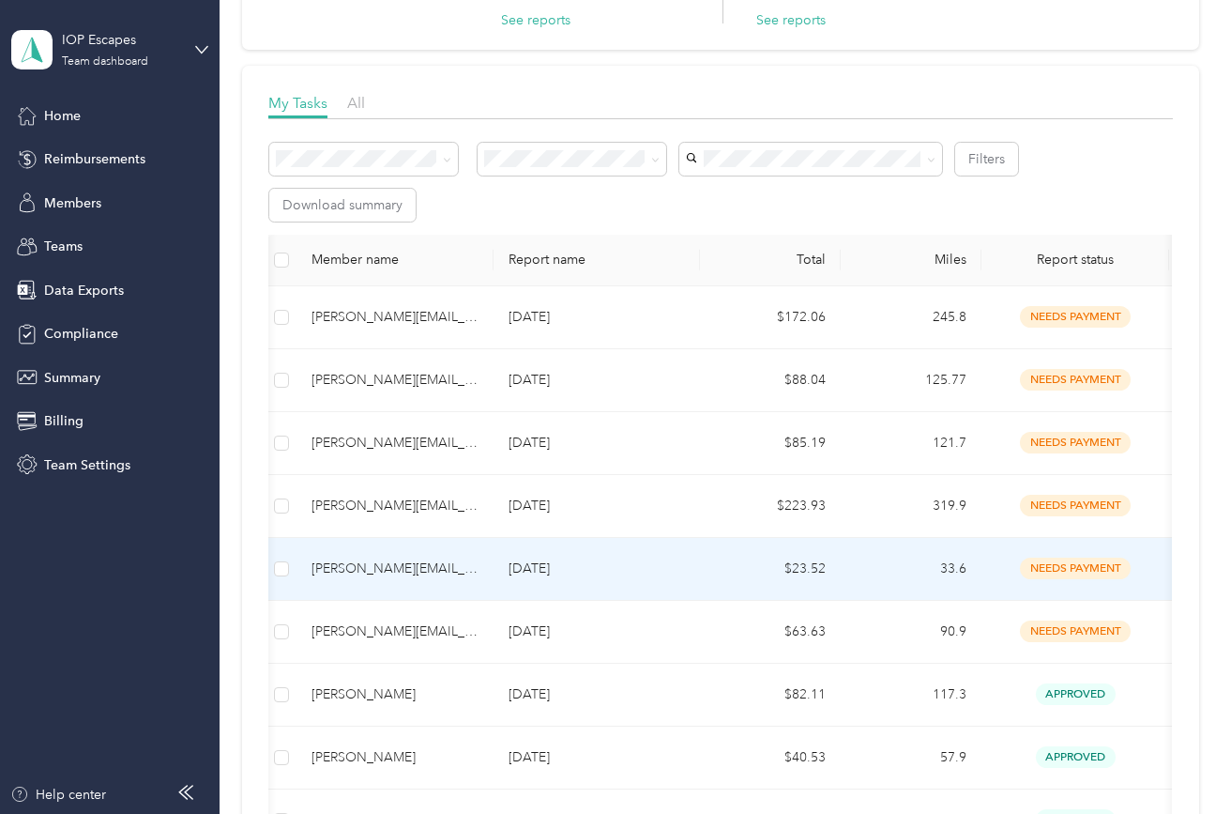
click at [577, 538] on td "[DATE]" at bounding box center [597, 569] width 206 height 63
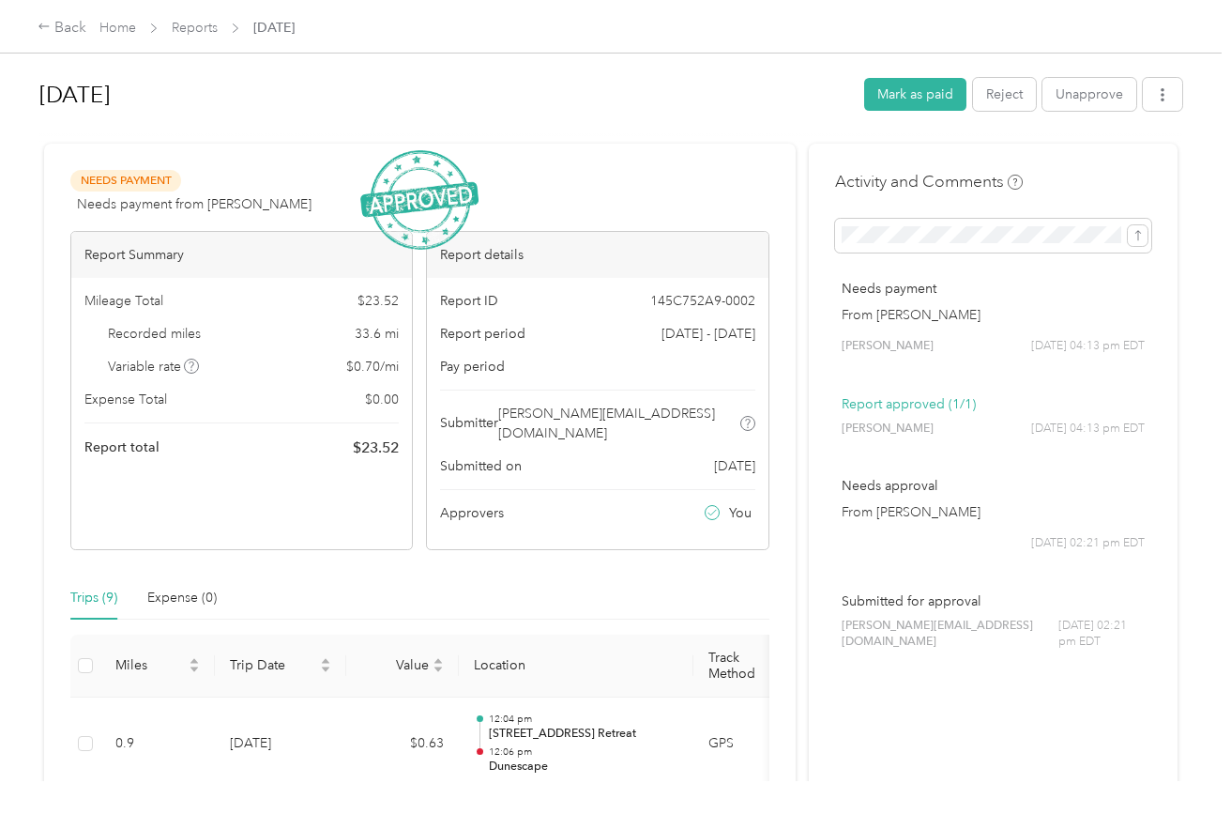
click at [1175, 115] on div "Apr 2025 Mark as paid Reject Unapprove" at bounding box center [610, 97] width 1143 height 55
click at [1170, 103] on button "button" at bounding box center [1162, 94] width 39 height 33
click at [1143, 161] on span "Download" at bounding box center [1119, 164] width 62 height 20
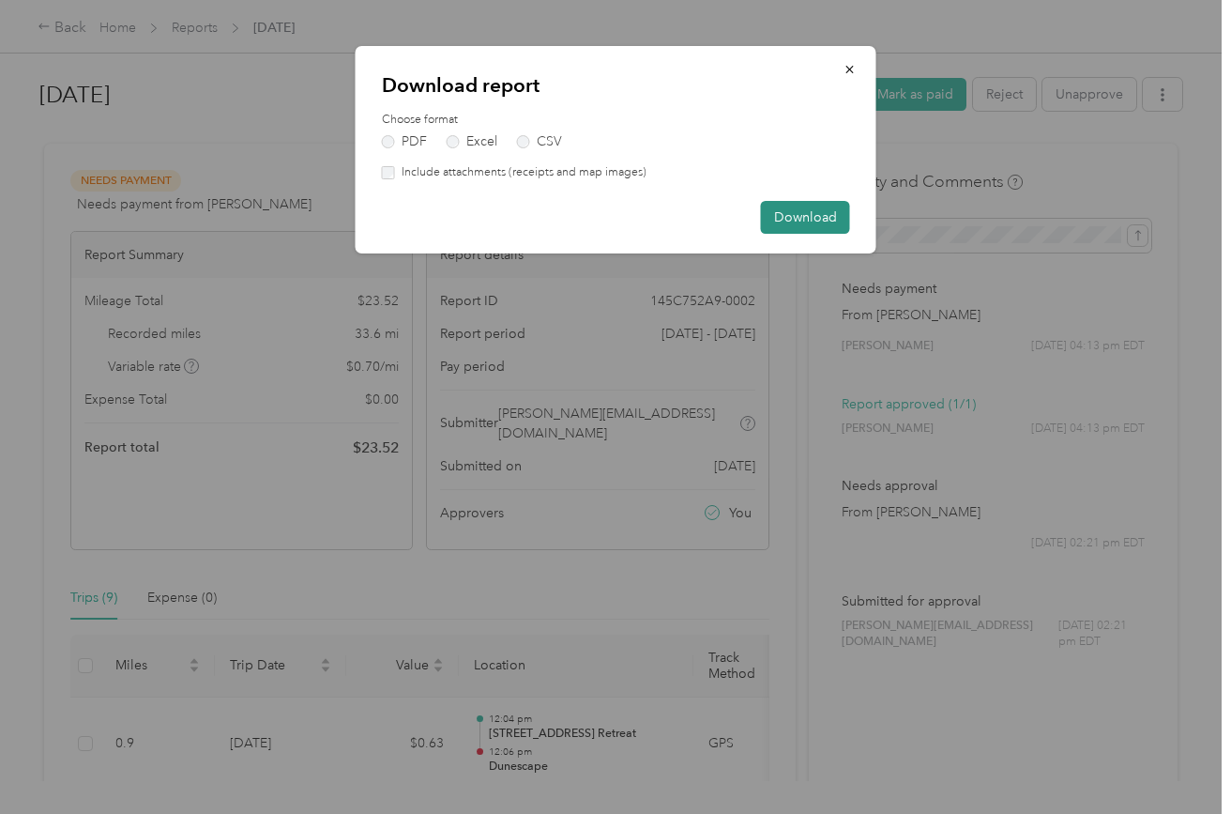
click at [794, 225] on button "Download" at bounding box center [805, 217] width 89 height 33
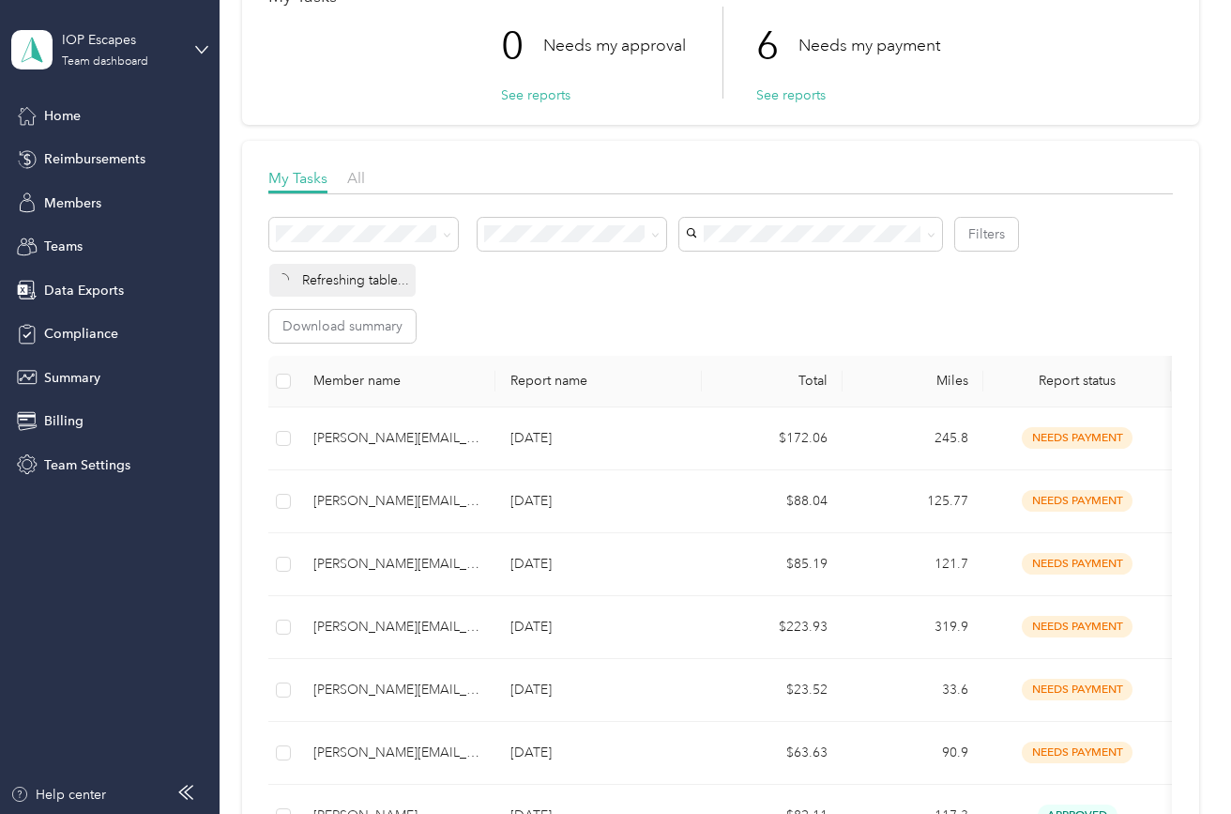
scroll to position [210, 0]
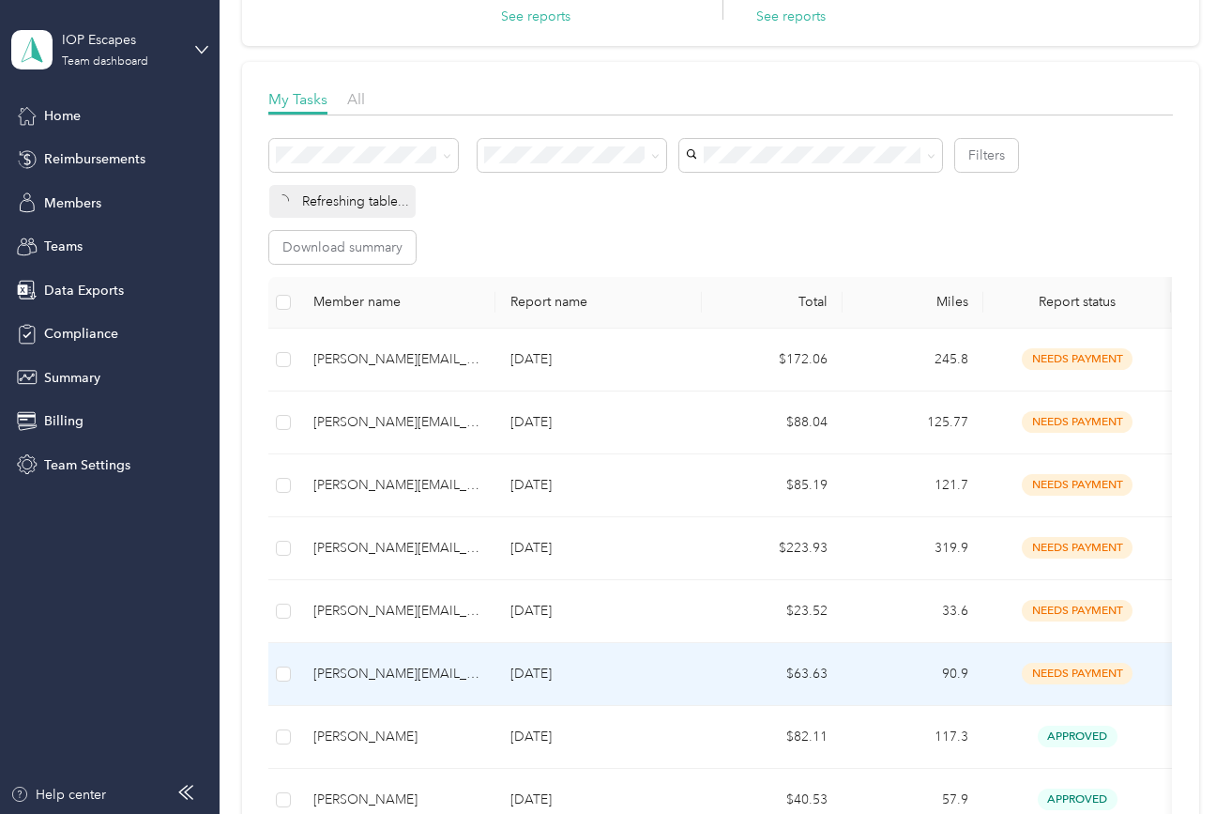
click at [395, 664] on div "[PERSON_NAME][EMAIL_ADDRESS][DOMAIN_NAME]" at bounding box center [396, 674] width 167 height 21
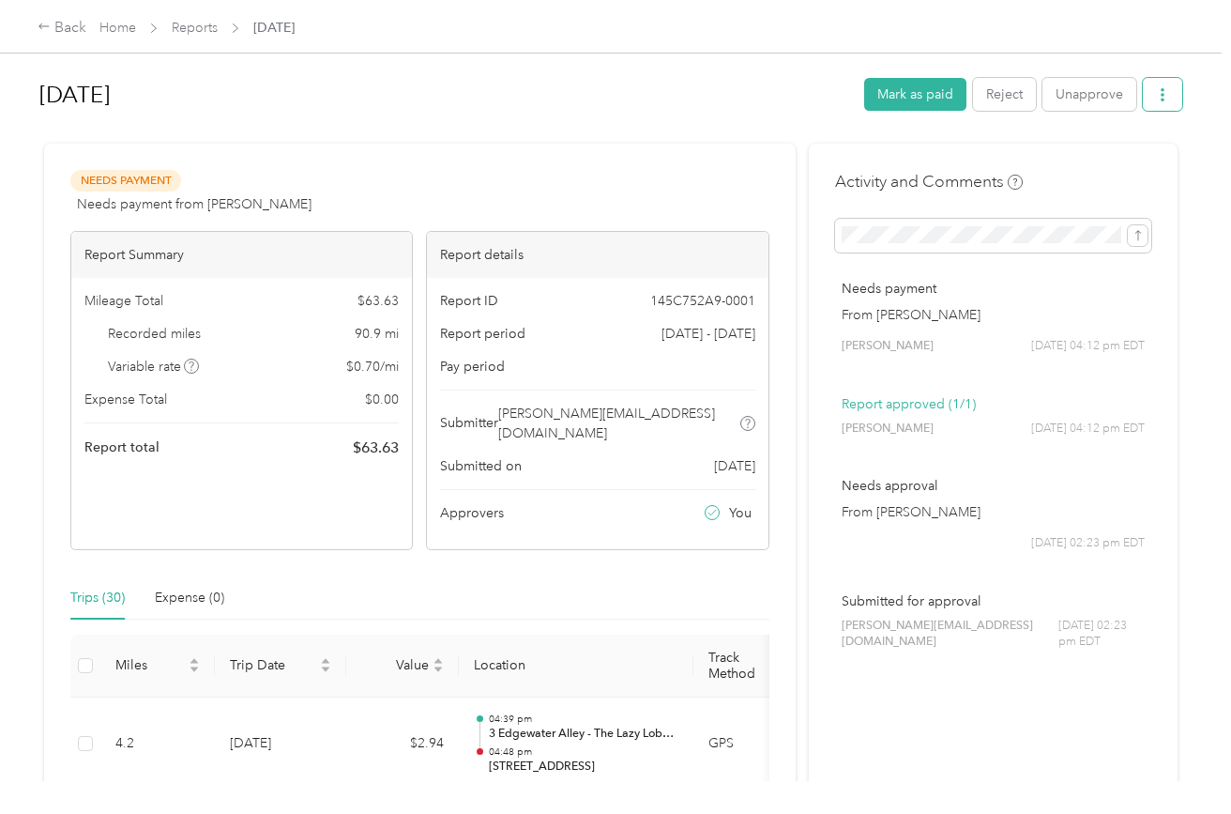
click at [1183, 97] on button "button" at bounding box center [1162, 94] width 39 height 33
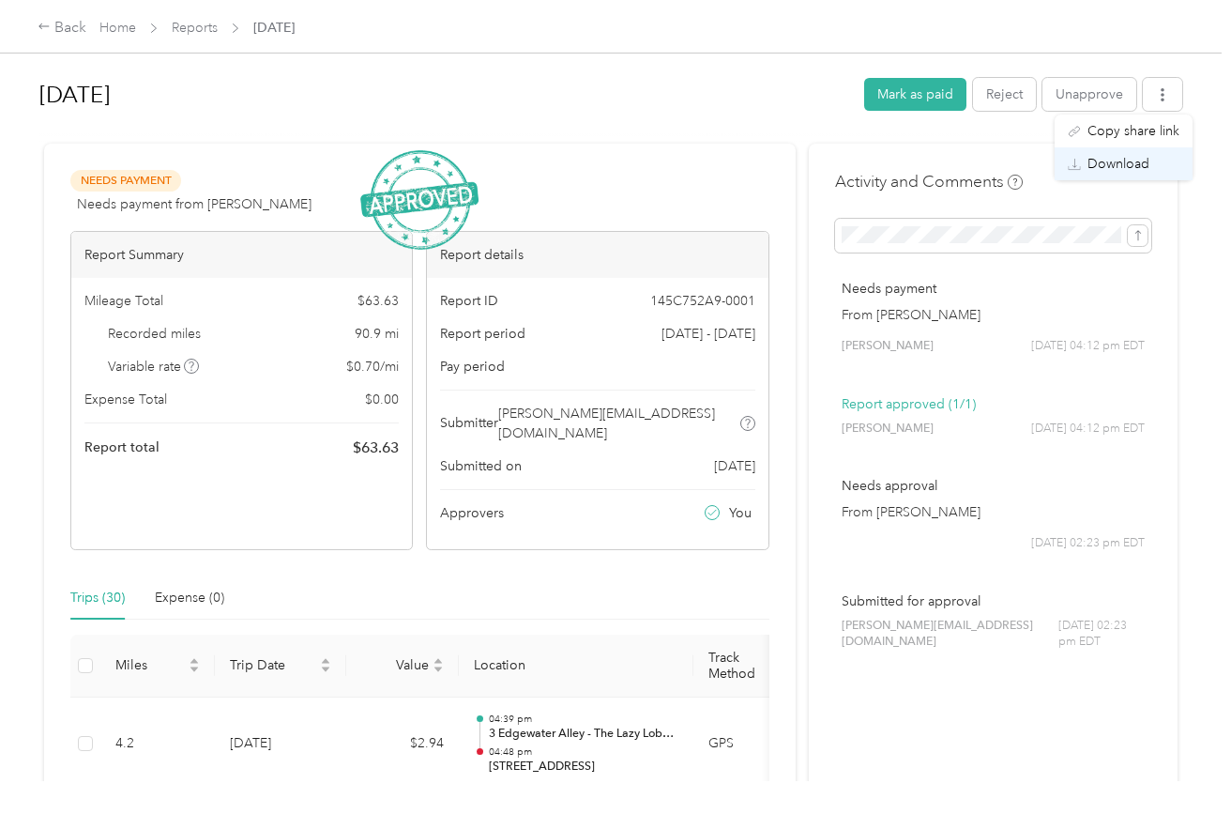
click at [1132, 162] on span "Download" at bounding box center [1119, 164] width 62 height 20
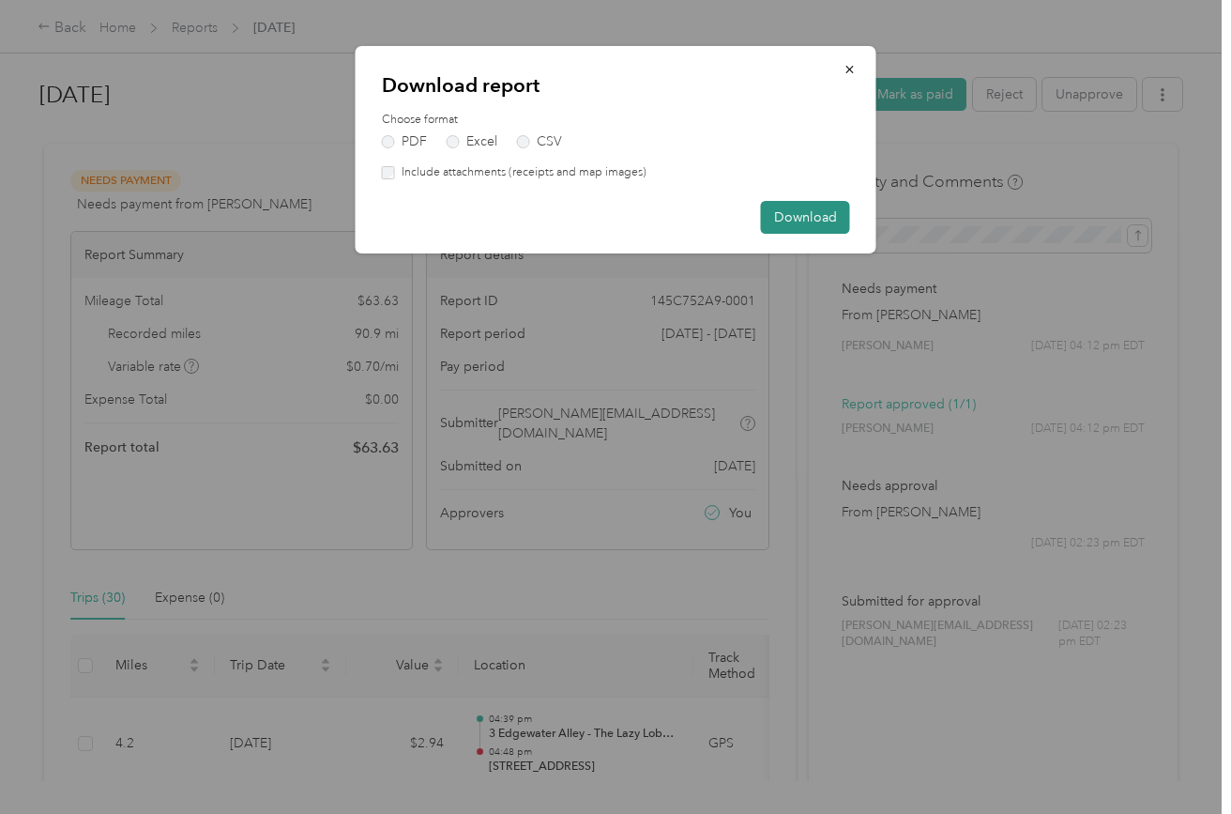
click at [772, 215] on button "Download" at bounding box center [805, 217] width 89 height 33
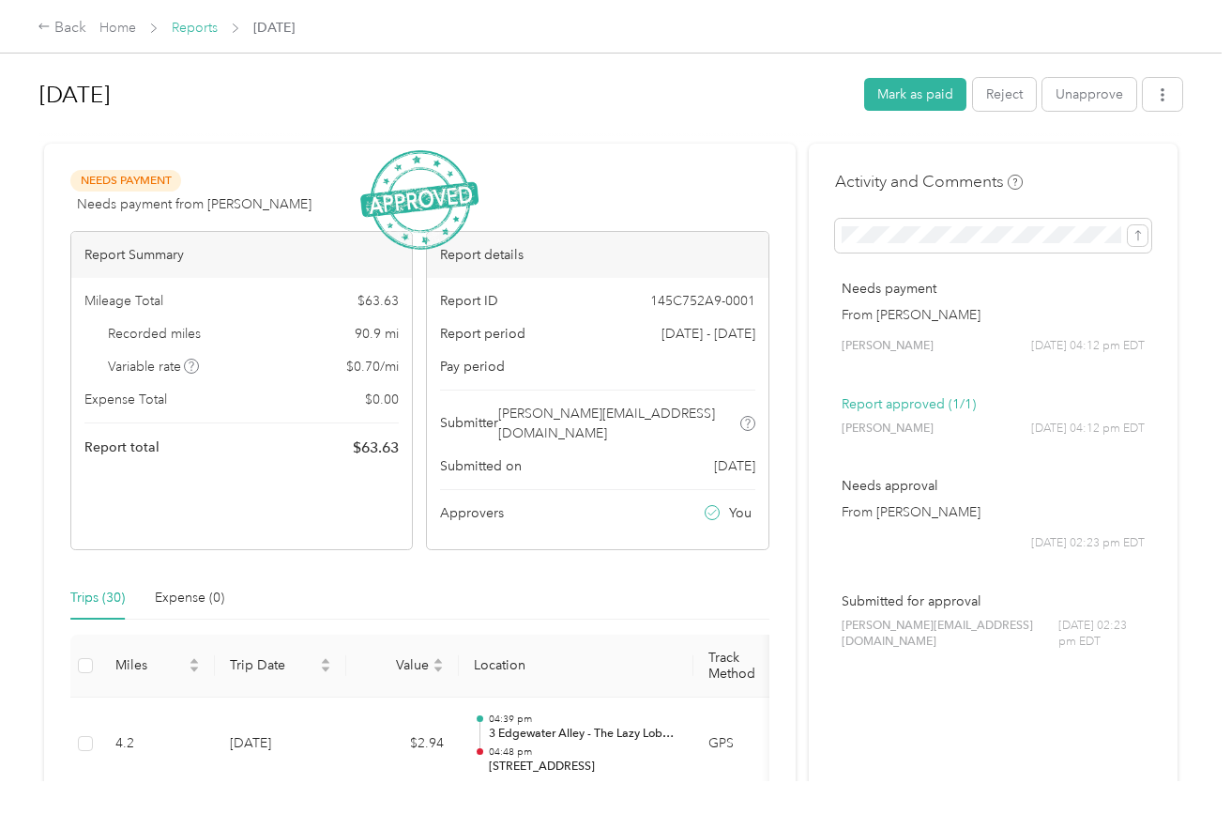
click at [184, 31] on link "Reports" at bounding box center [195, 28] width 46 height 16
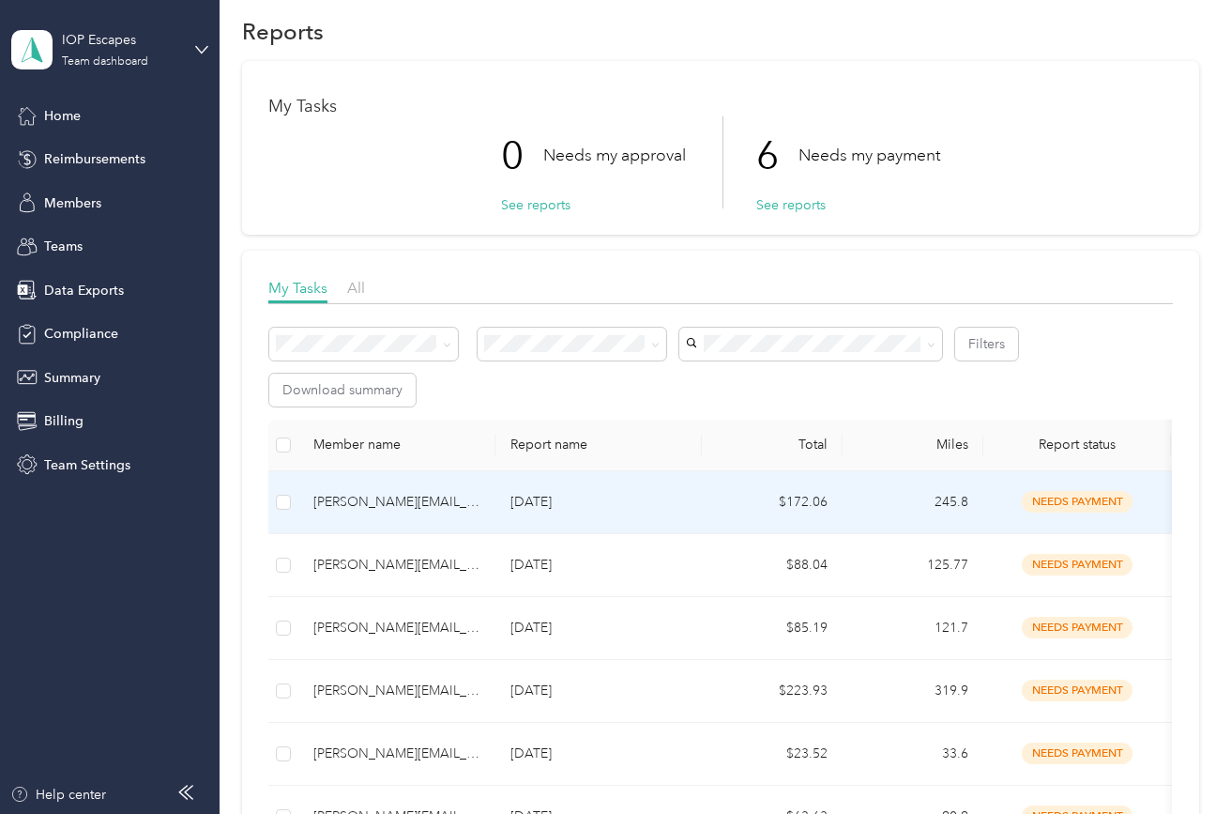
scroll to position [19, 0]
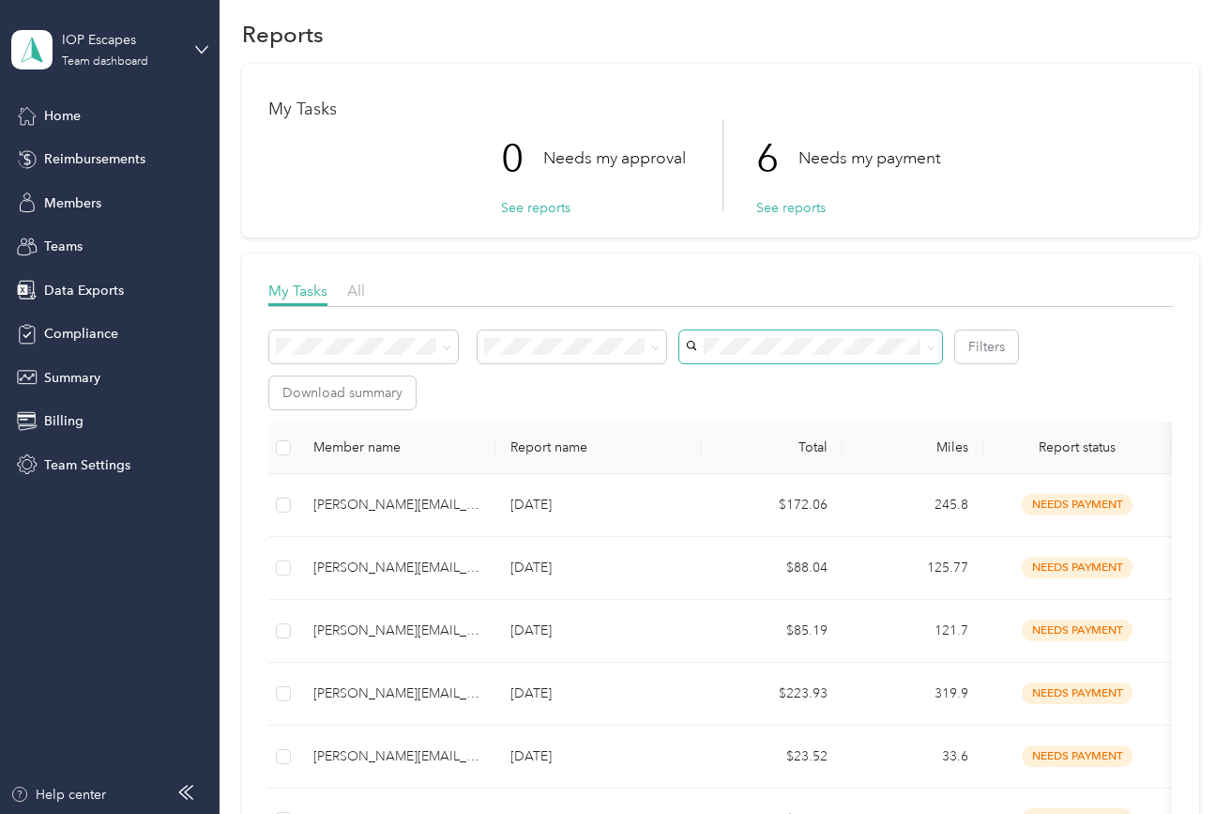
click at [746, 332] on span at bounding box center [810, 346] width 263 height 33
click at [747, 337] on span at bounding box center [810, 346] width 263 height 33
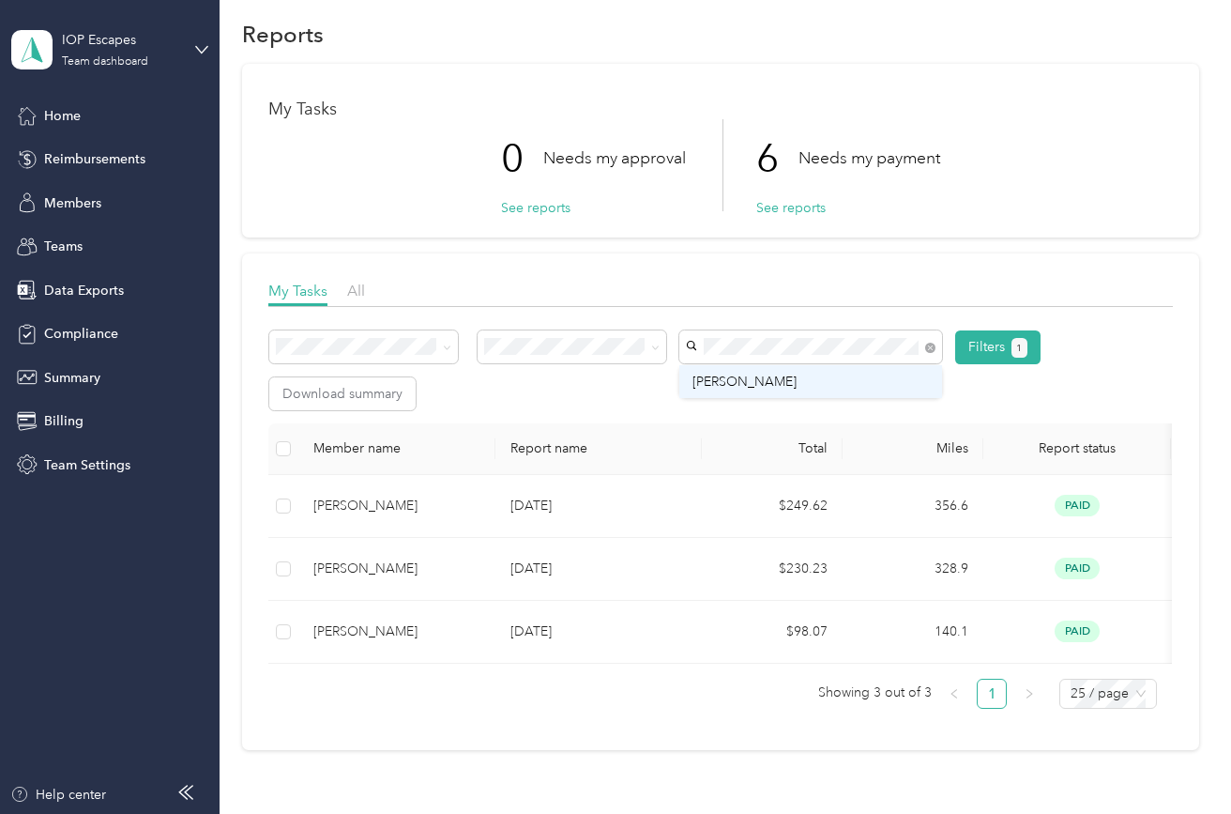
click at [754, 377] on span "[PERSON_NAME]" at bounding box center [745, 382] width 104 height 16
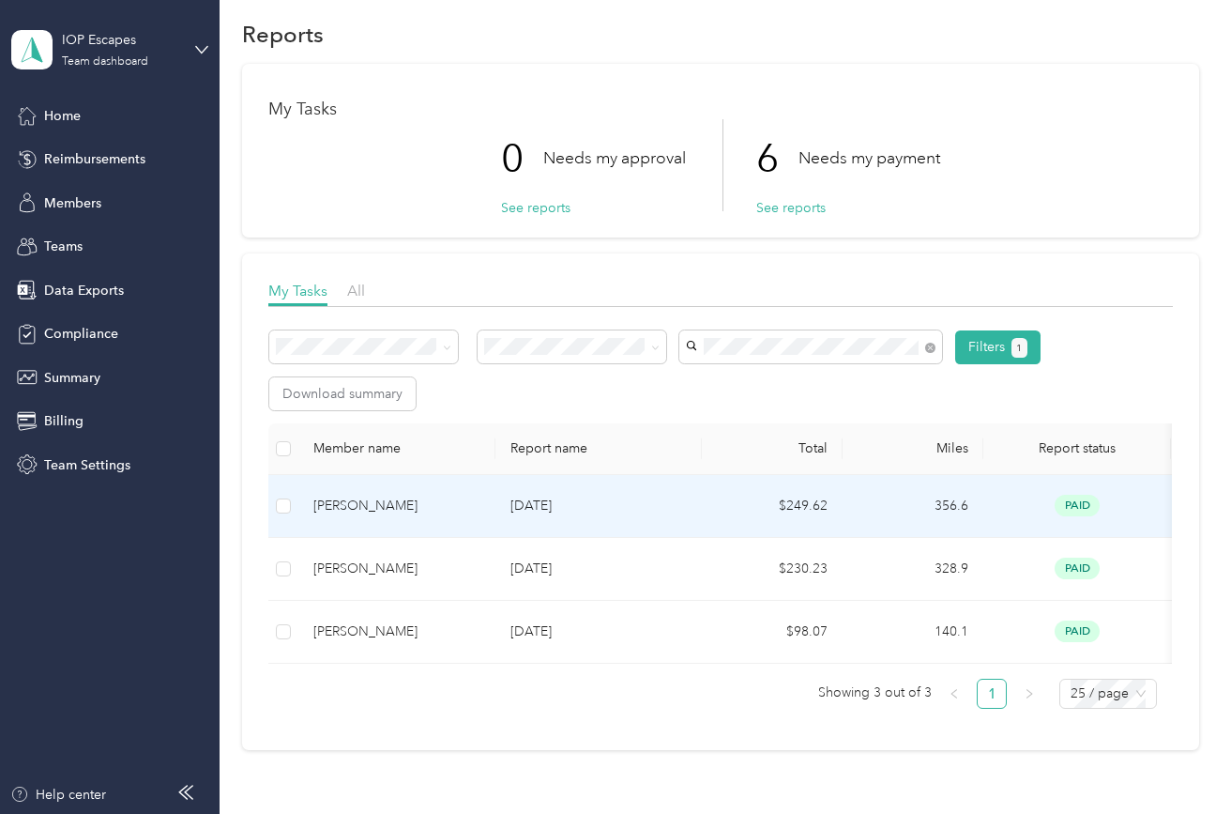
click at [652, 521] on td "[DATE]" at bounding box center [599, 506] width 206 height 63
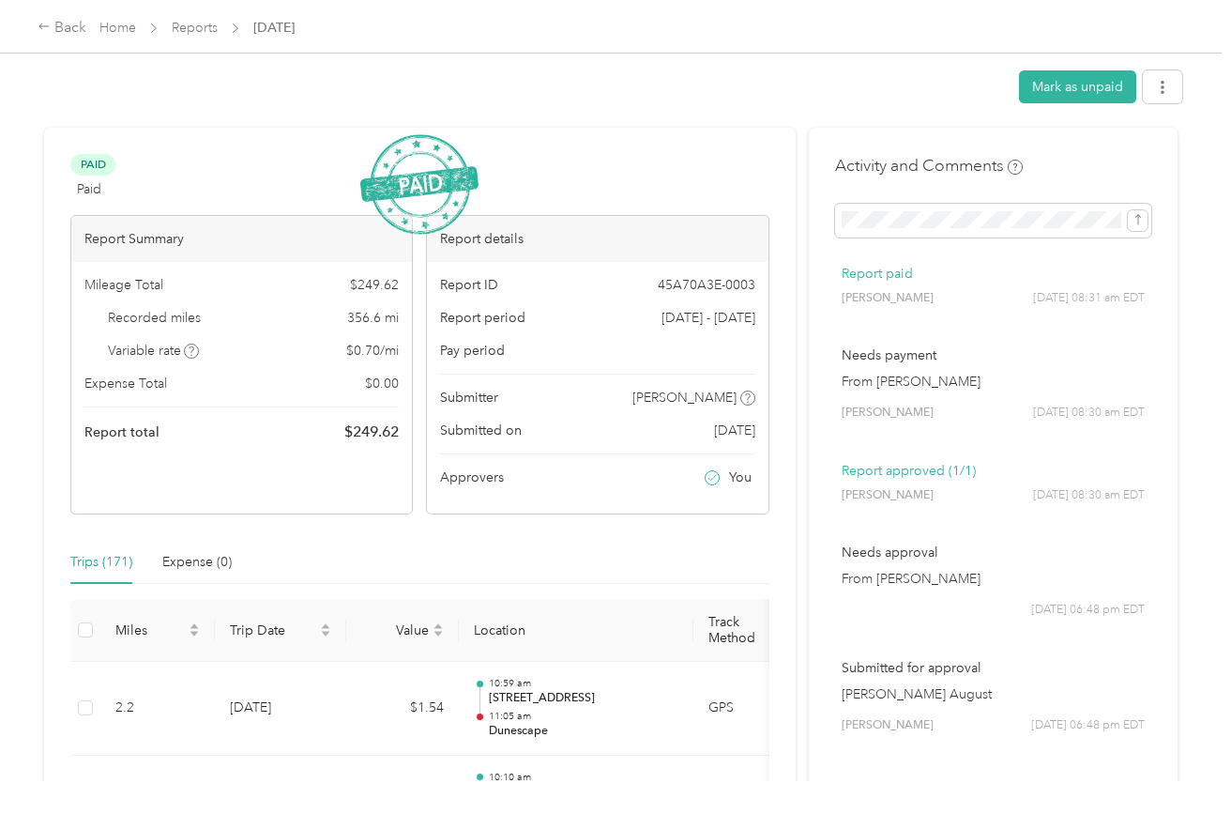
click at [1166, 103] on span at bounding box center [1162, 92] width 39 height 26
click at [1121, 159] on span "Download" at bounding box center [1119, 156] width 62 height 20
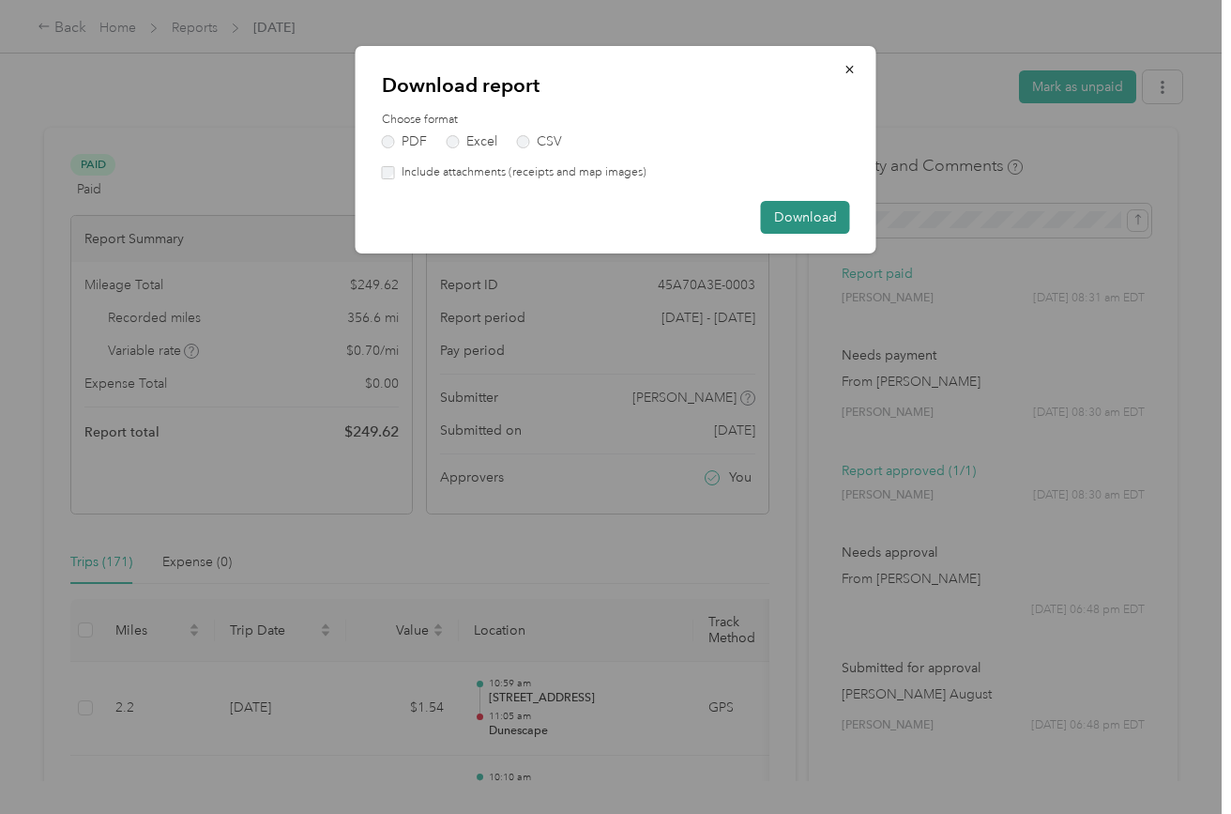
click at [814, 215] on button "Download" at bounding box center [805, 217] width 89 height 33
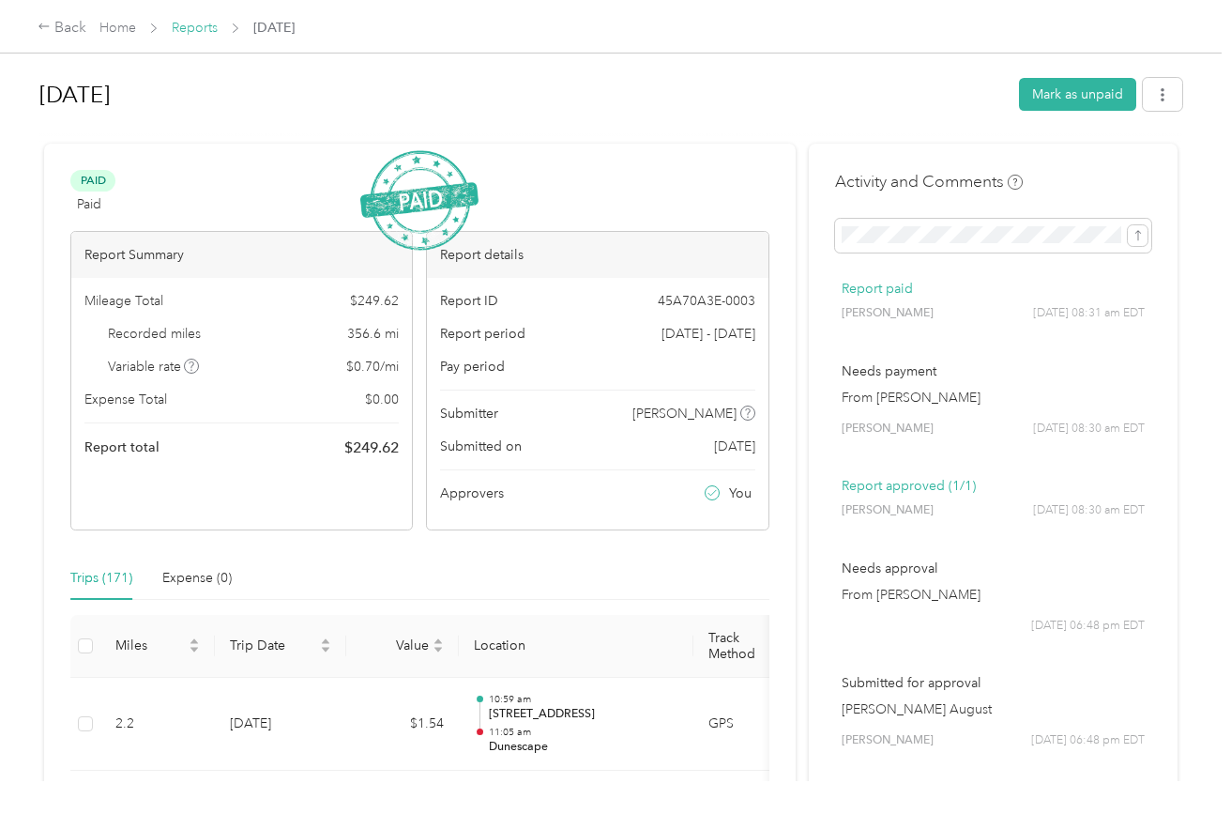
click at [198, 32] on link "Reports" at bounding box center [195, 28] width 46 height 16
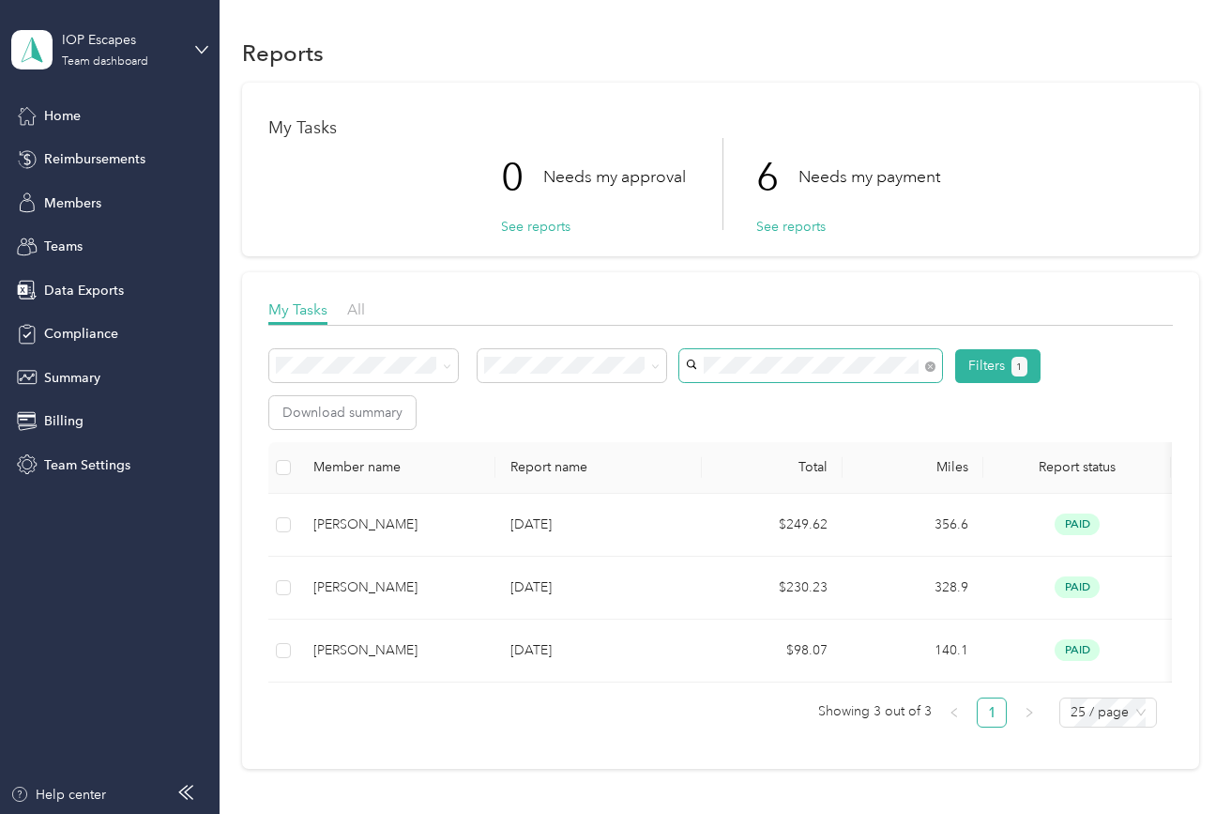
click at [884, 377] on span at bounding box center [810, 365] width 263 height 33
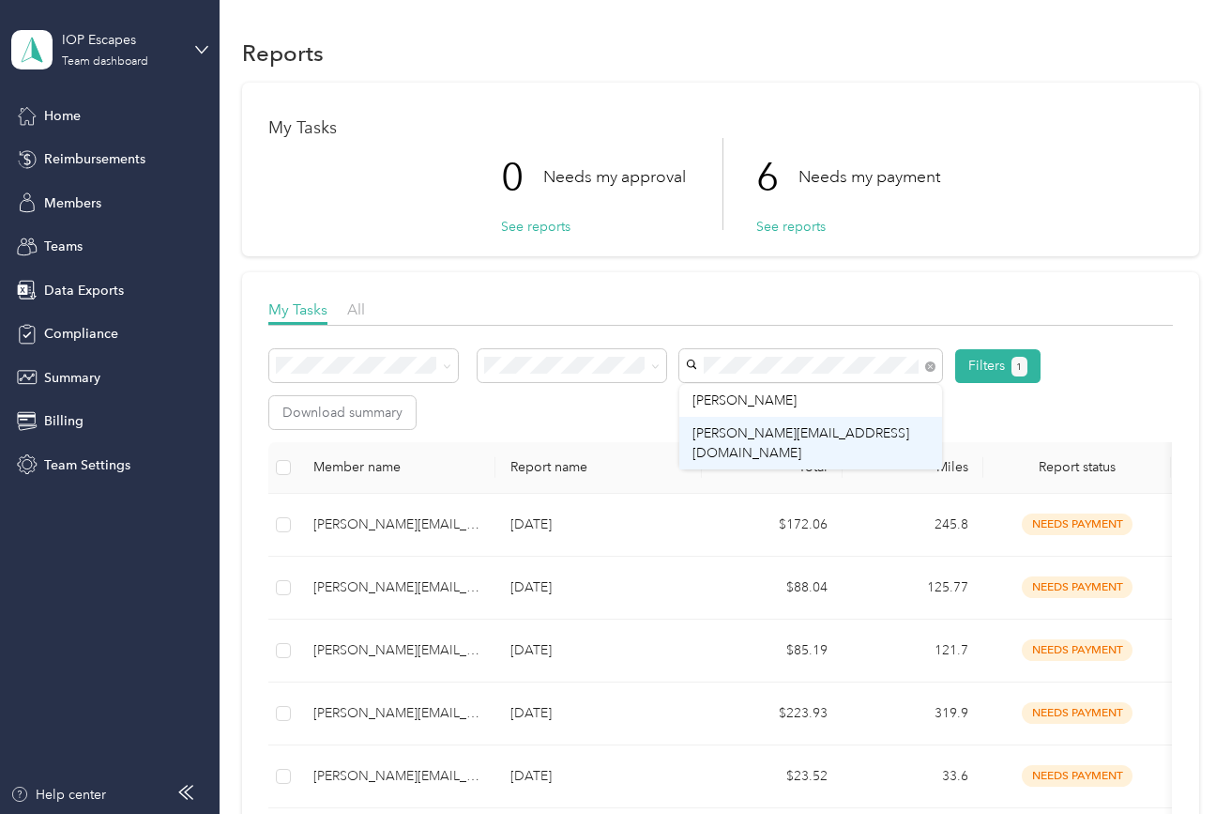
click at [838, 433] on span "[PERSON_NAME][EMAIL_ADDRESS][DOMAIN_NAME]" at bounding box center [801, 443] width 217 height 36
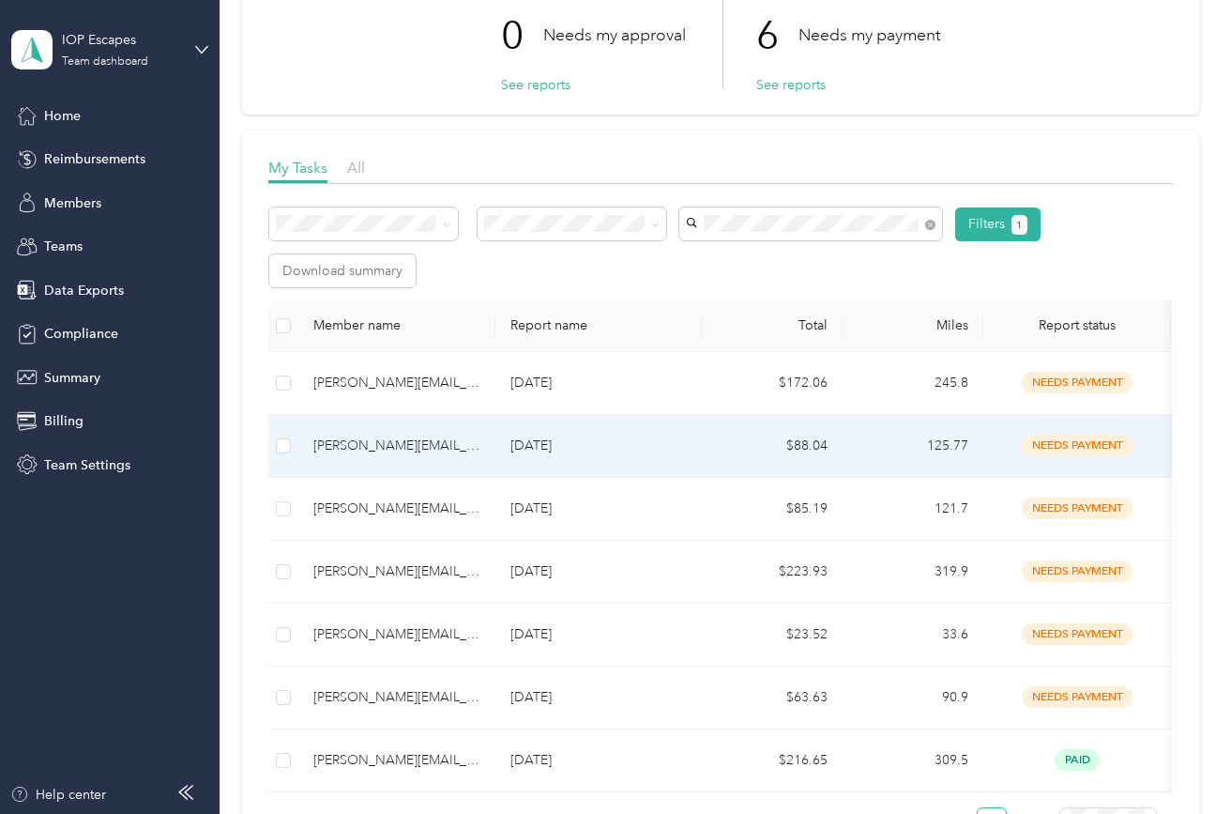
scroll to position [140, 0]
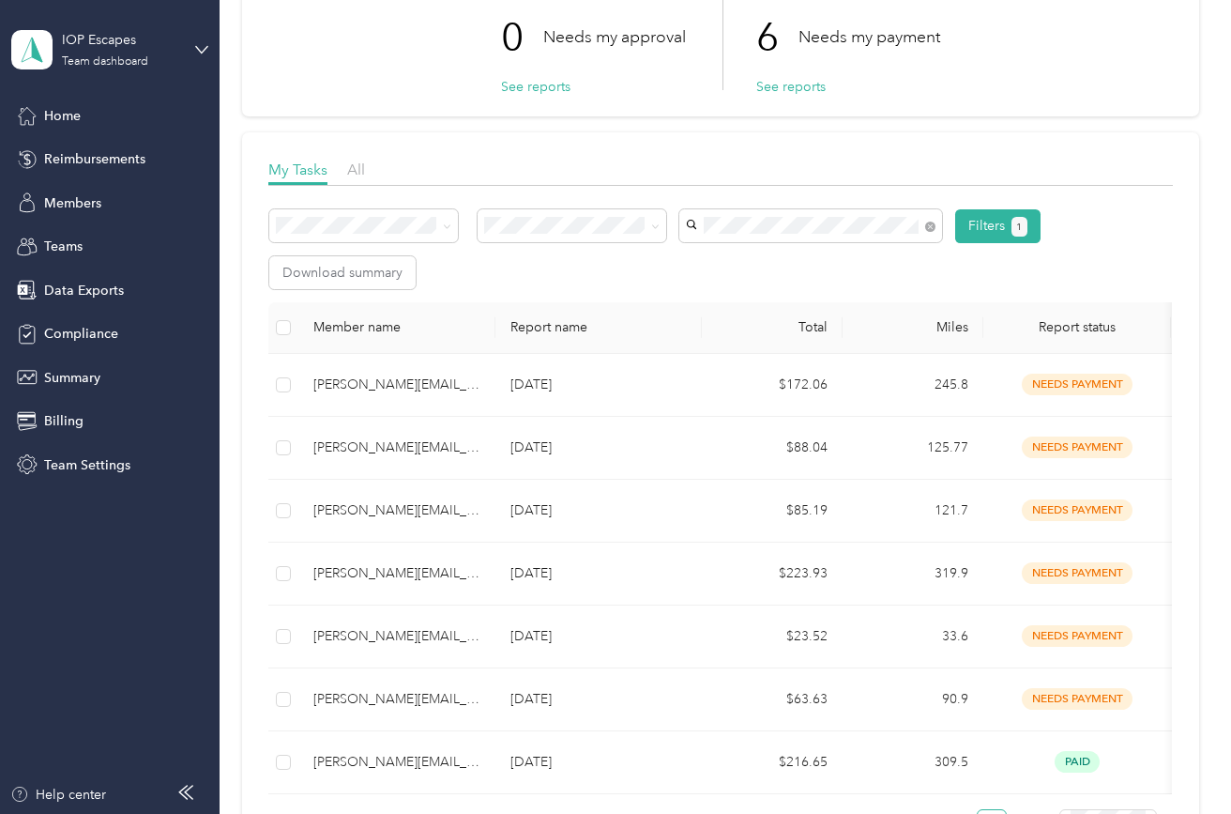
click at [374, 178] on div "My Tasks All" at bounding box center [720, 172] width 904 height 27
click at [935, 229] on icon at bounding box center [930, 226] width 10 height 10
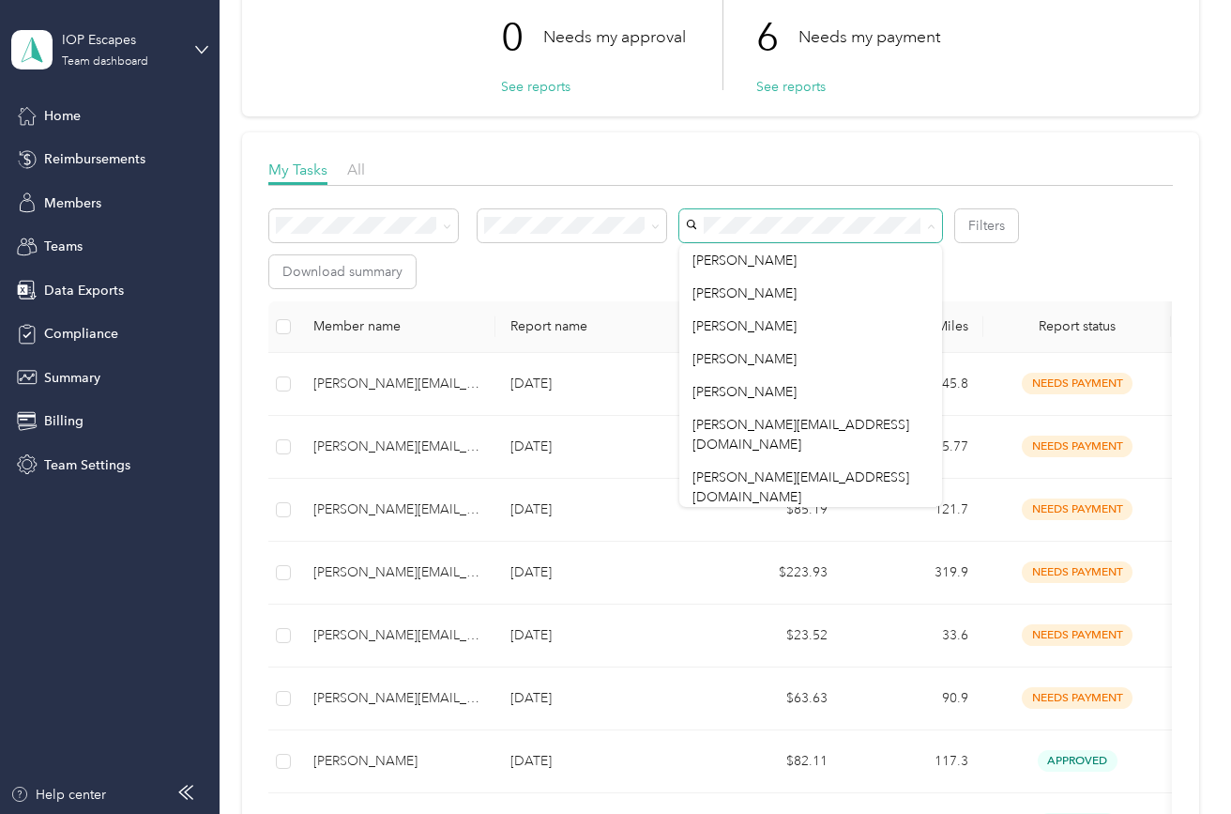
click at [742, 522] on span "[PERSON_NAME]" at bounding box center [745, 530] width 104 height 16
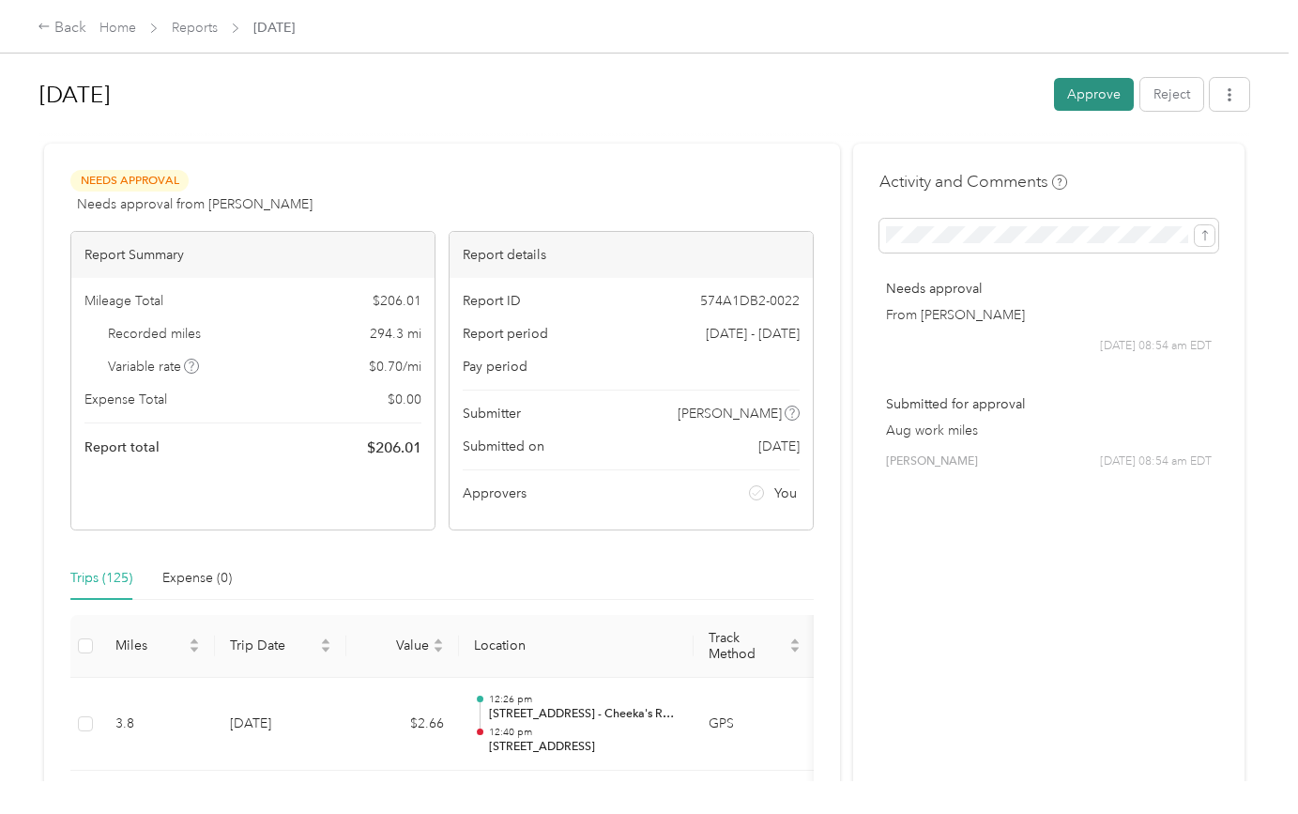
click at [1096, 96] on button "Approve" at bounding box center [1094, 94] width 80 height 33
click at [1236, 96] on icon "button" at bounding box center [1229, 94] width 13 height 13
click at [1181, 160] on span "Download" at bounding box center [1185, 164] width 62 height 20
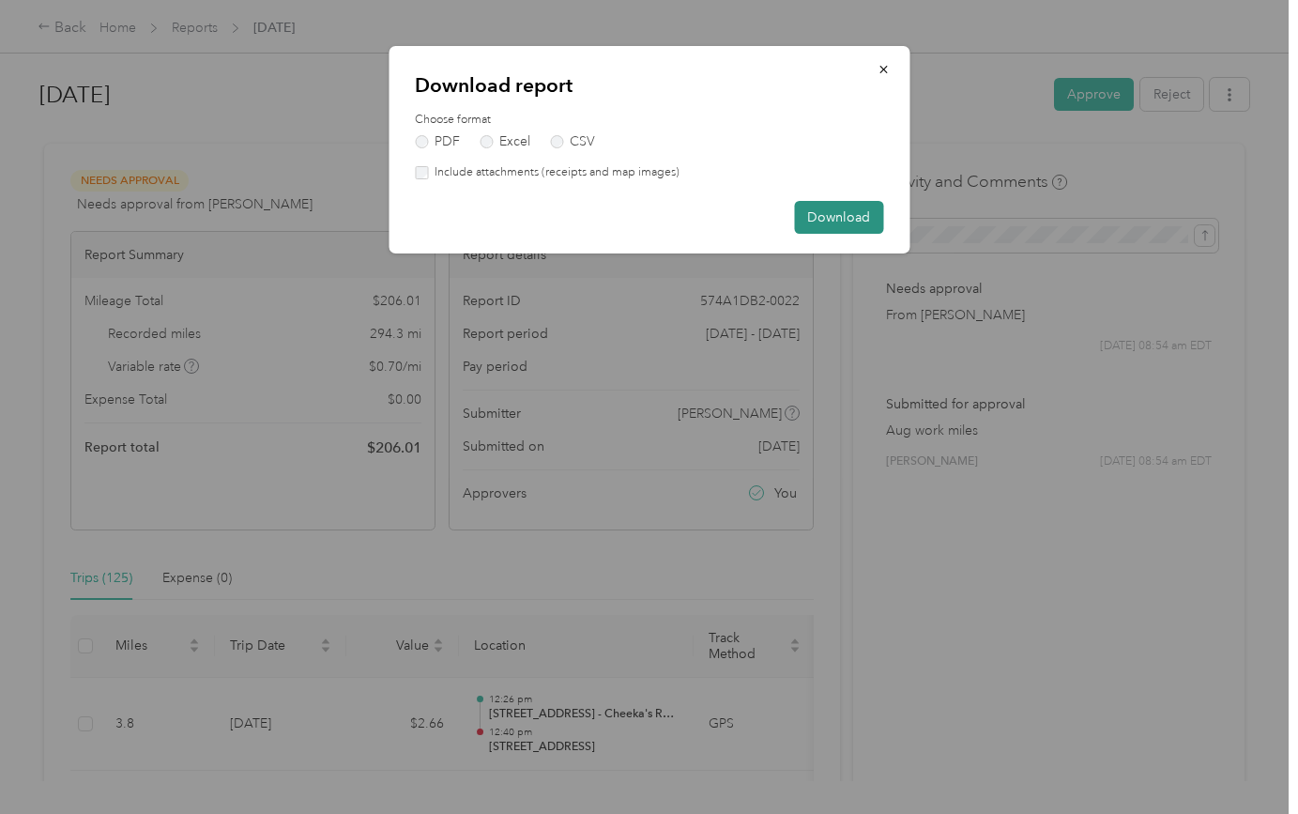
click at [838, 223] on button "Download" at bounding box center [838, 217] width 89 height 33
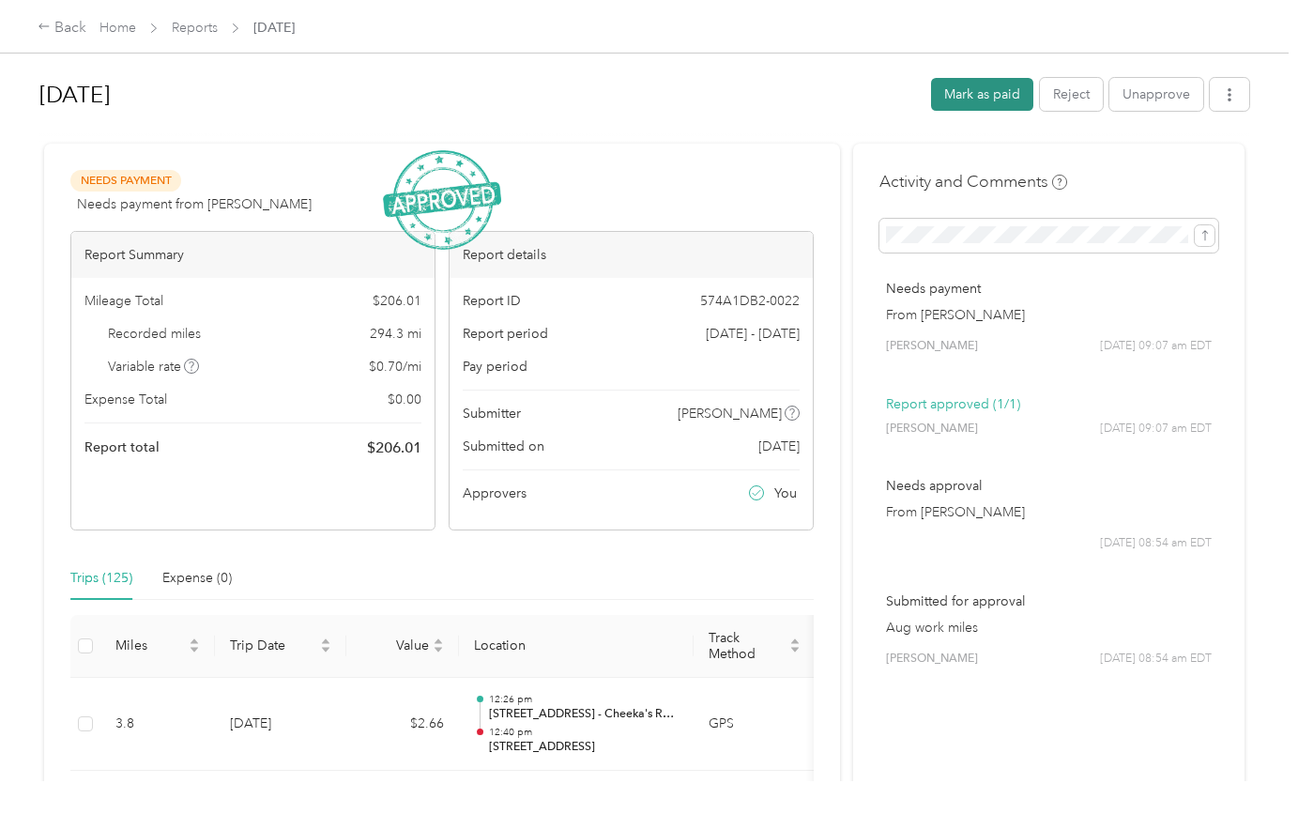
click at [996, 86] on button "Mark as paid" at bounding box center [982, 94] width 102 height 33
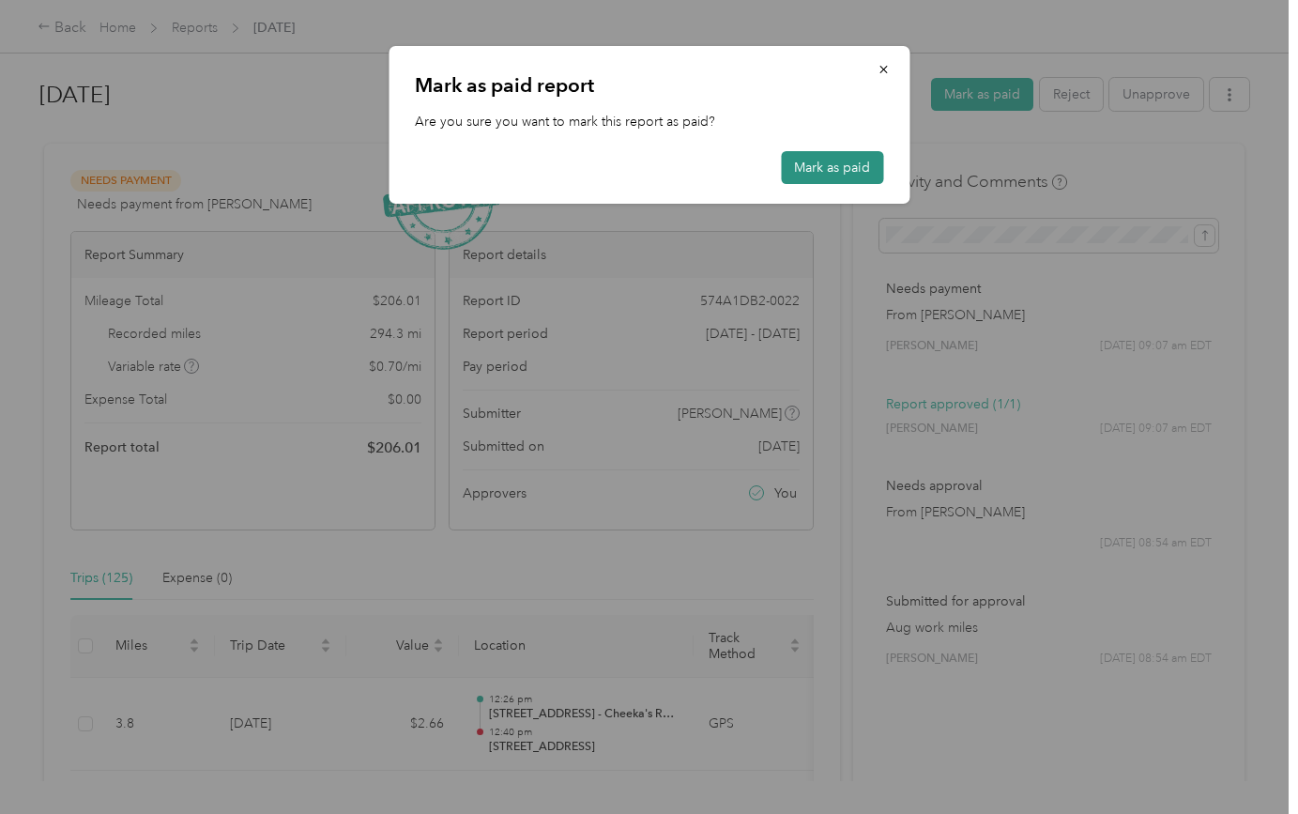
click at [841, 173] on button "Mark as paid" at bounding box center [832, 167] width 102 height 33
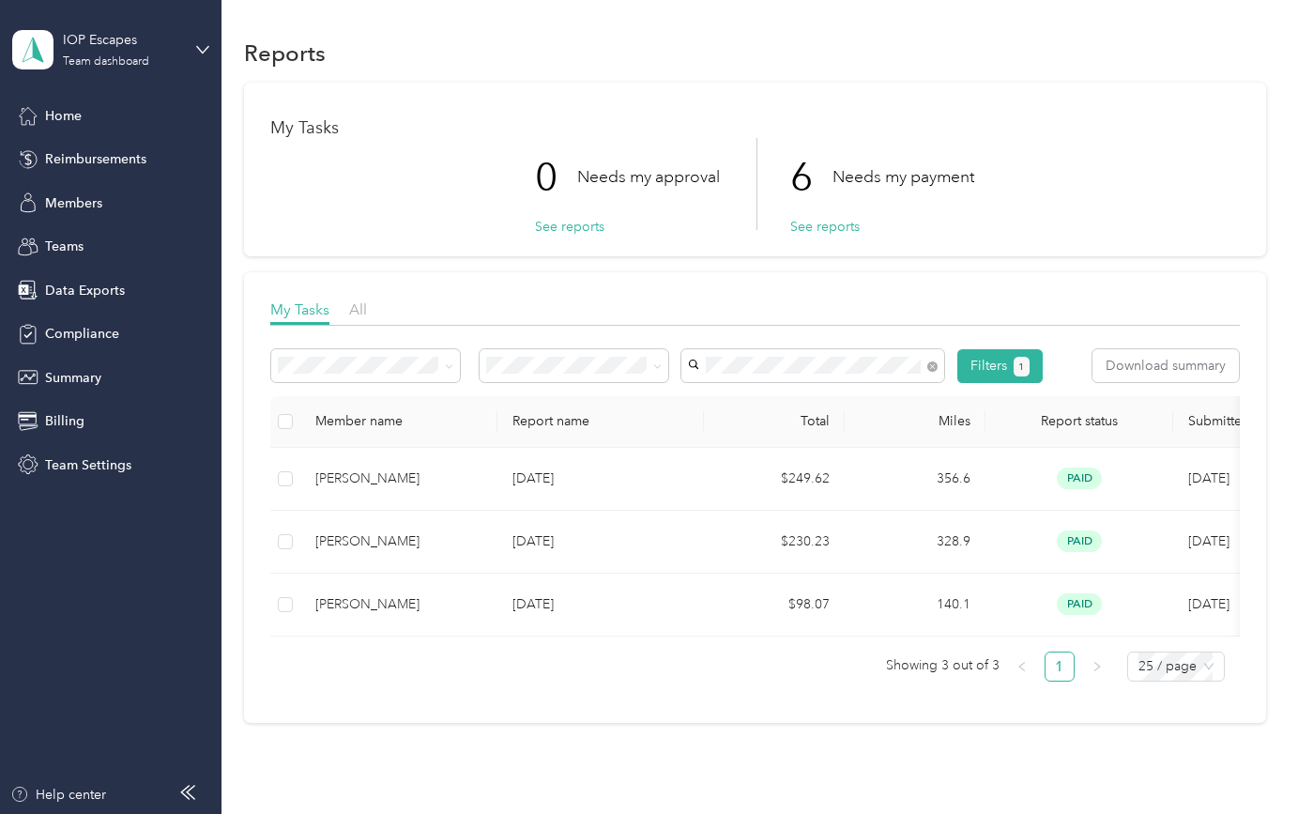
scroll to position [103, 0]
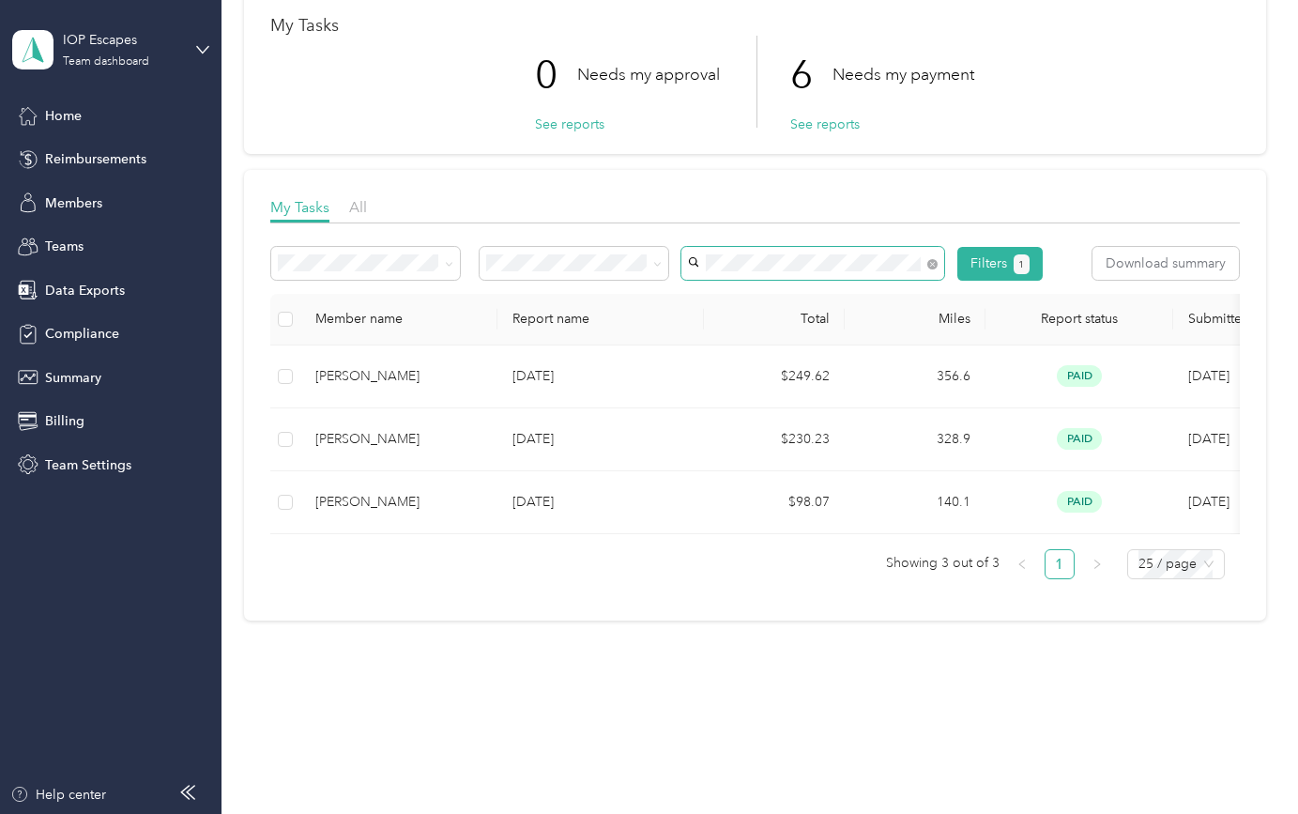
click at [938, 261] on span at bounding box center [932, 263] width 10 height 16
click at [929, 261] on icon at bounding box center [932, 264] width 10 height 10
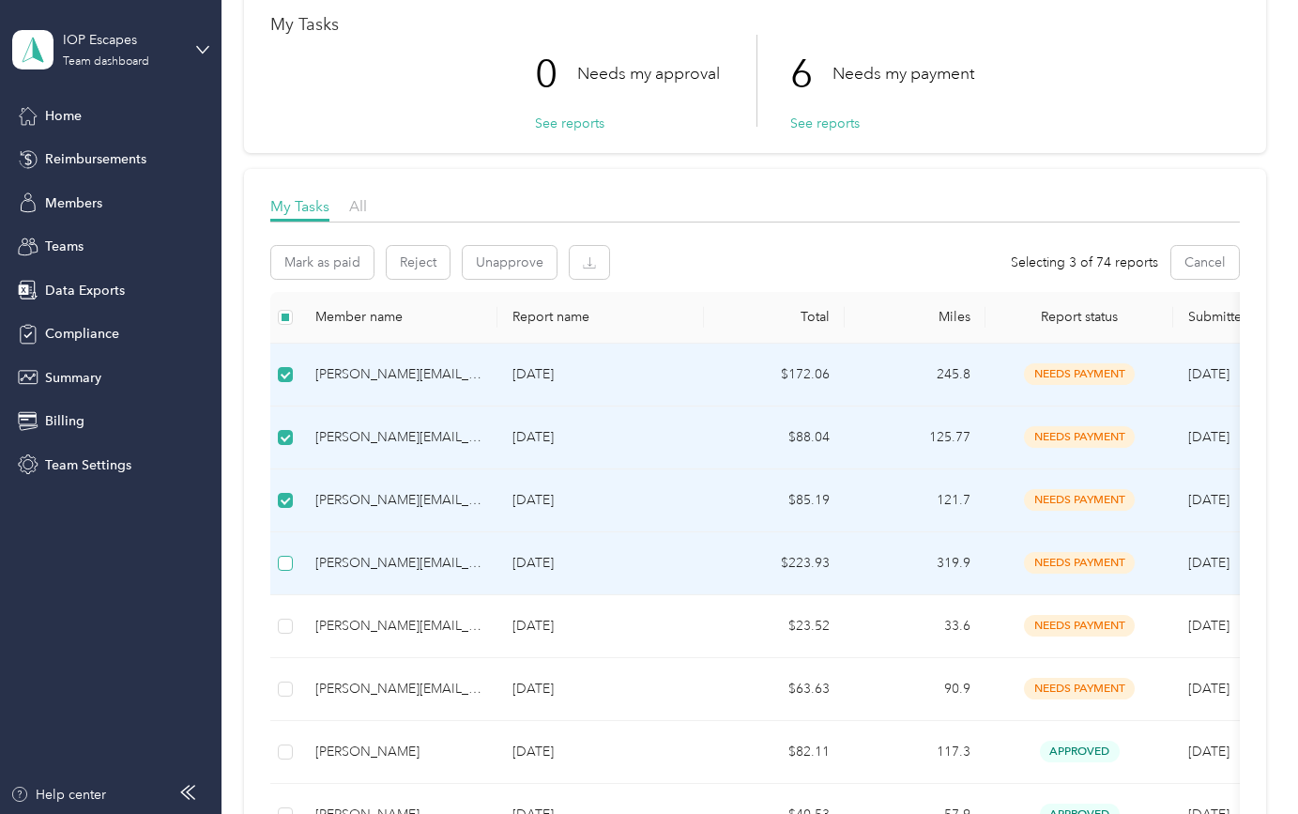
click at [284, 554] on label at bounding box center [285, 563] width 15 height 21
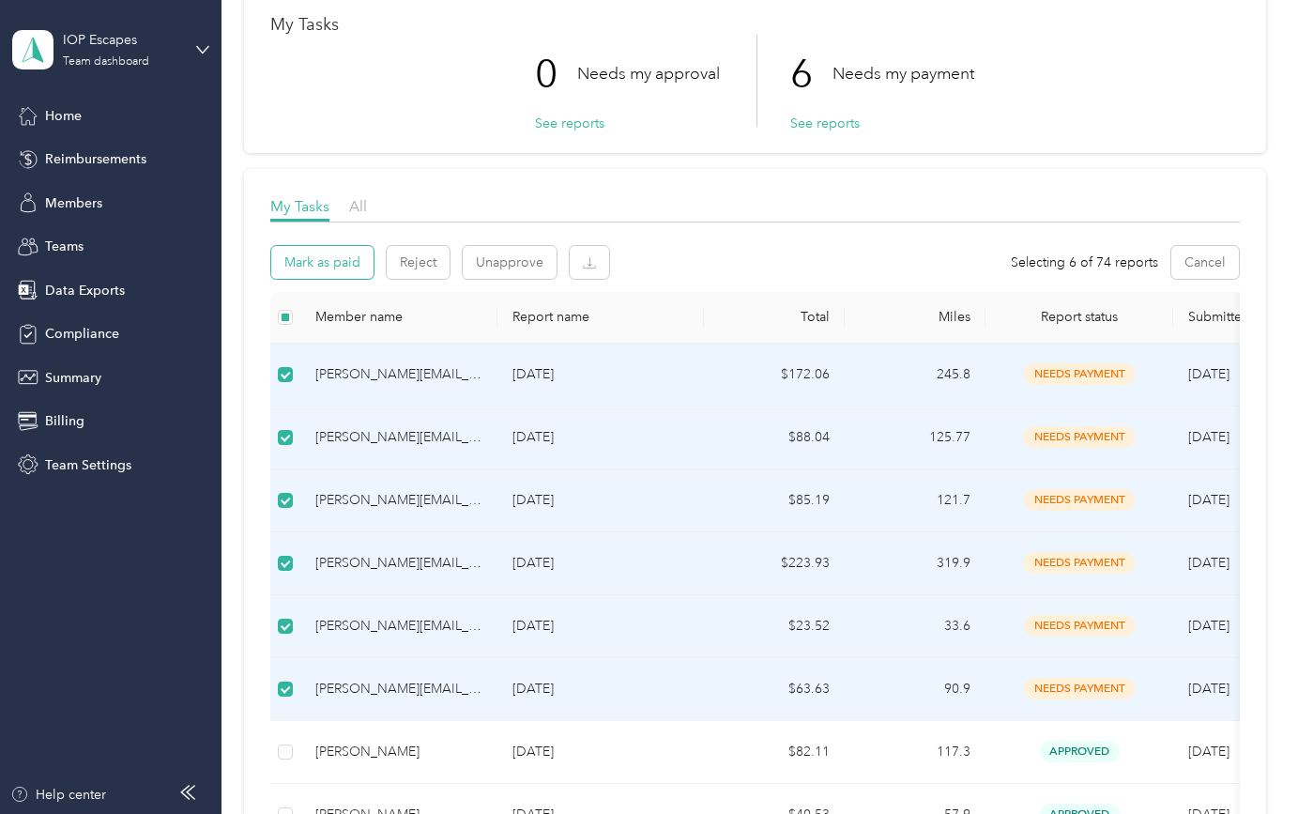
click at [339, 261] on button "Mark as paid" at bounding box center [322, 262] width 102 height 33
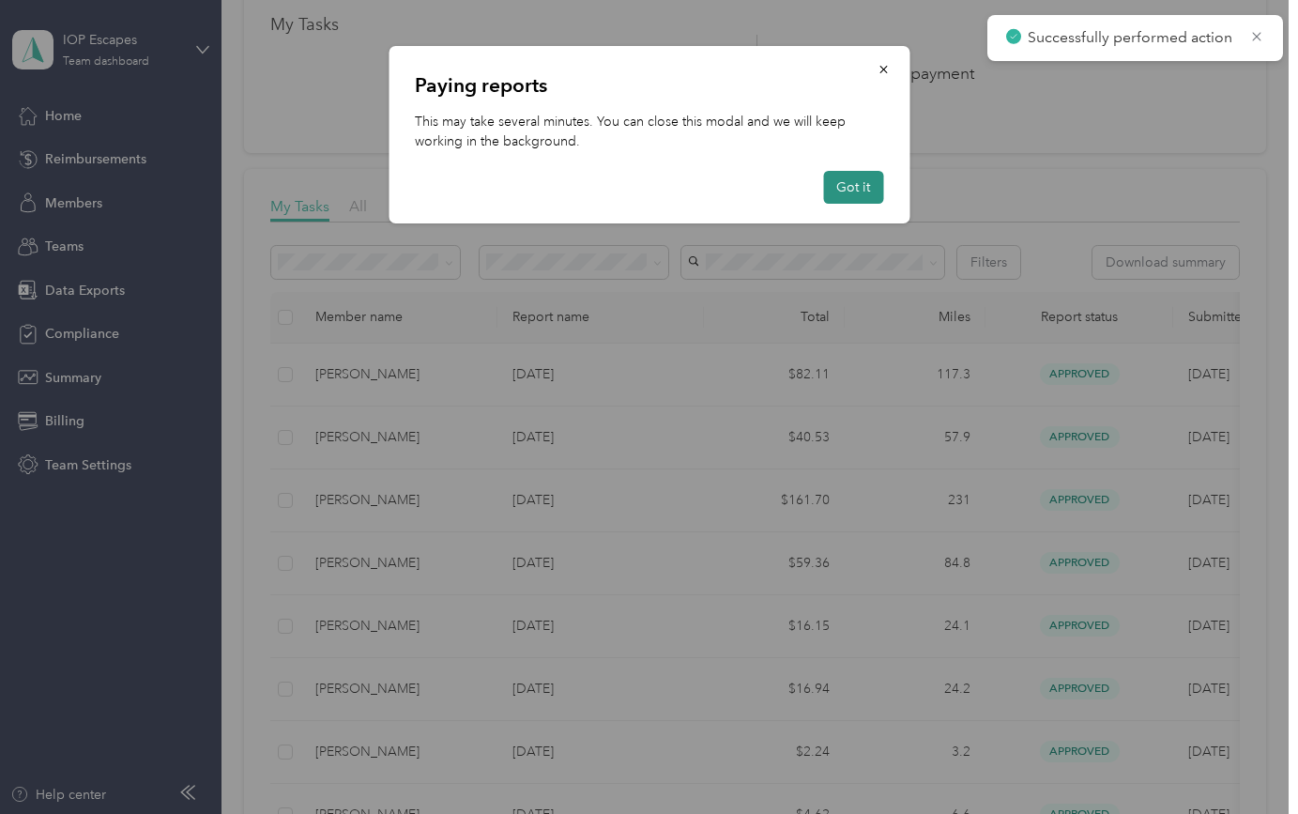
click at [861, 184] on button "Got it" at bounding box center [853, 187] width 60 height 33
